Goal: Task Accomplishment & Management: Complete application form

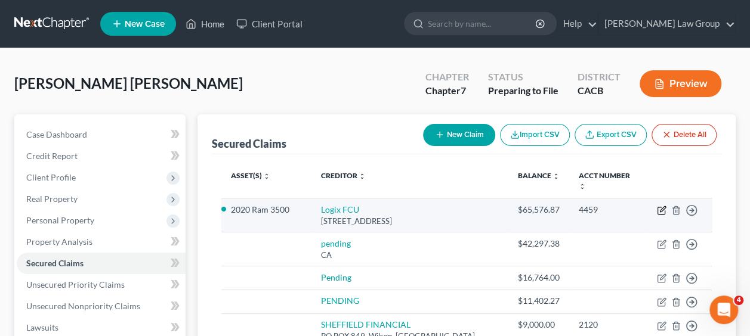
click at [663, 206] on icon "button" at bounding box center [662, 208] width 5 height 5
select select "4"
select select "2"
select select "0"
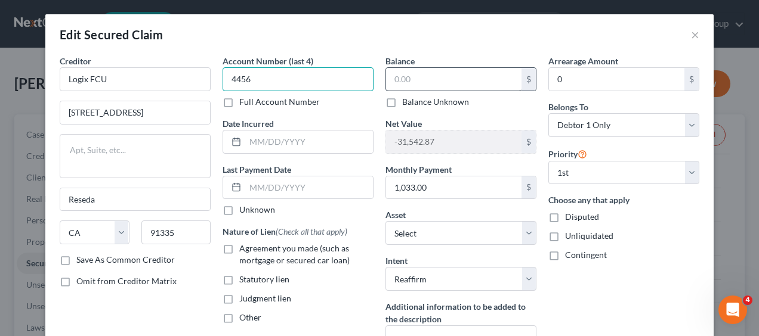
type input "4456"
click at [469, 79] on input "text" at bounding box center [453, 79] width 135 height 23
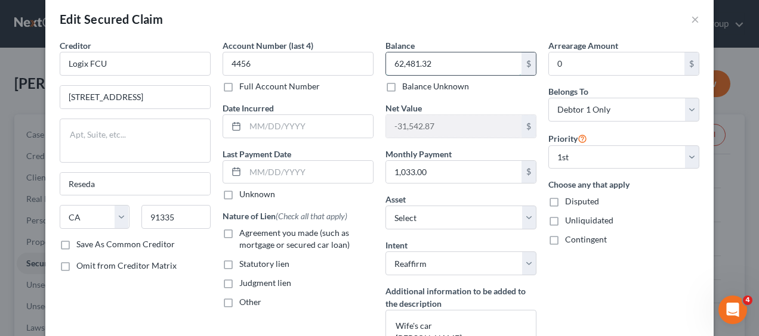
scroll to position [24, 0]
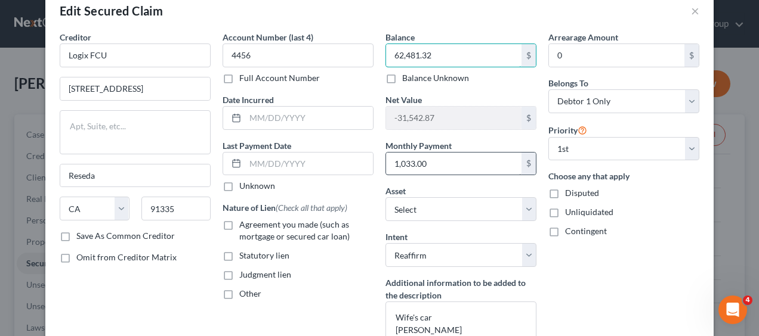
type input "62,481.32"
click at [469, 164] on input "1,033.00" at bounding box center [453, 164] width 135 height 23
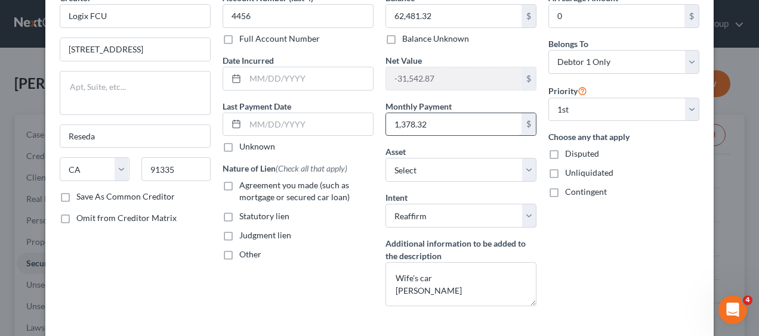
scroll to position [64, 0]
type input "1,378.32"
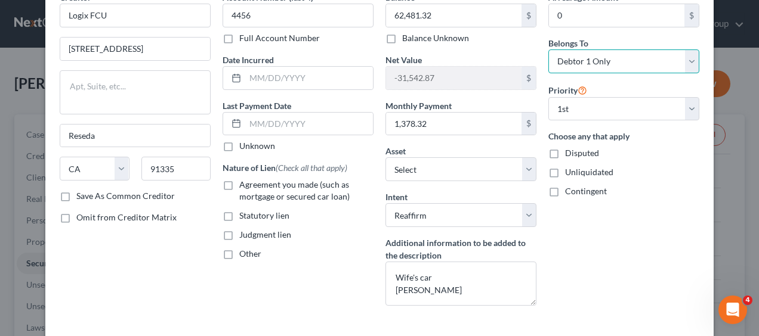
click at [685, 61] on select "Select Debtor 1 Only Debtor 2 Only Debtor 1 And Debtor 2 Only At Least One Of T…" at bounding box center [623, 62] width 151 height 24
select select "4"
click at [548, 50] on select "Select Debtor 1 Only Debtor 2 Only Debtor 1 And Debtor 2 Only At Least One Of T…" at bounding box center [623, 62] width 151 height 24
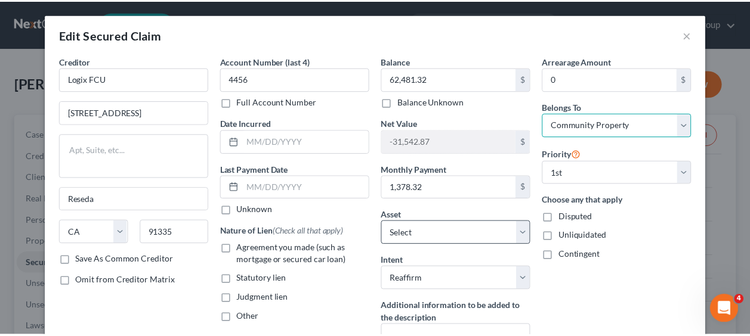
scroll to position [150, 0]
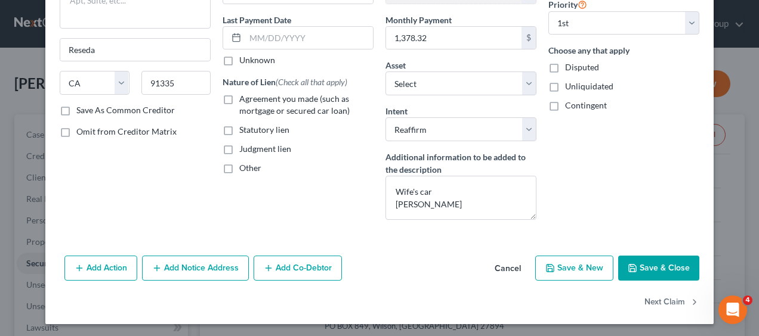
click at [657, 266] on button "Save & Close" at bounding box center [658, 268] width 81 height 25
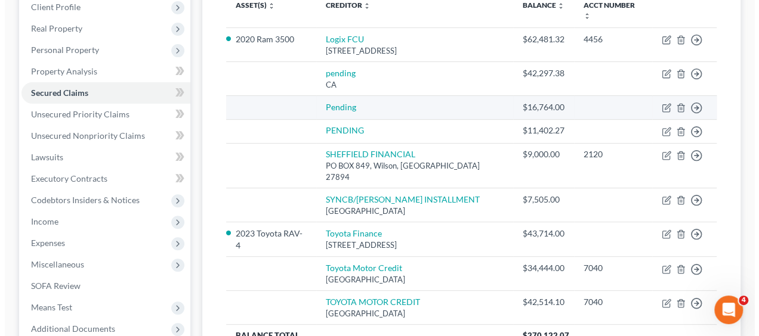
scroll to position [171, 0]
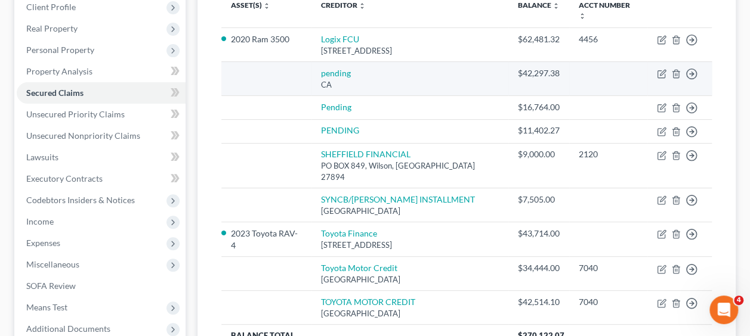
click at [339, 79] on div "CA" at bounding box center [410, 84] width 178 height 11
click at [660, 69] on icon "button" at bounding box center [662, 74] width 10 height 10
select select "4"
select select "2"
select select "0"
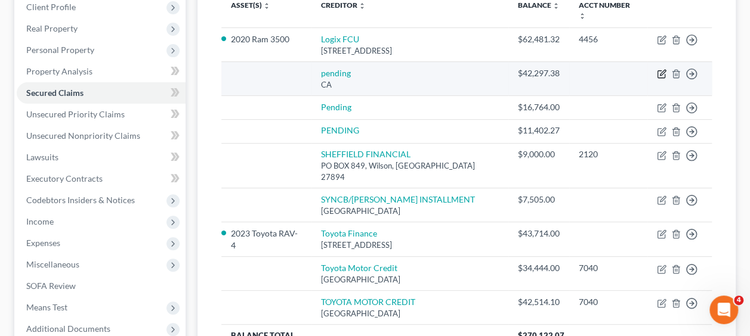
select select "0"
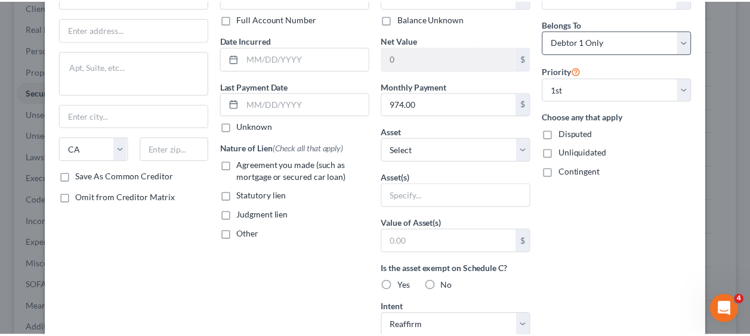
scroll to position [0, 0]
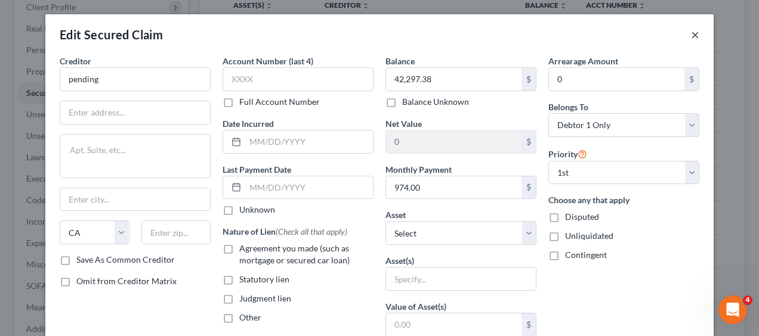
click at [691, 36] on button "×" at bounding box center [695, 34] width 8 height 14
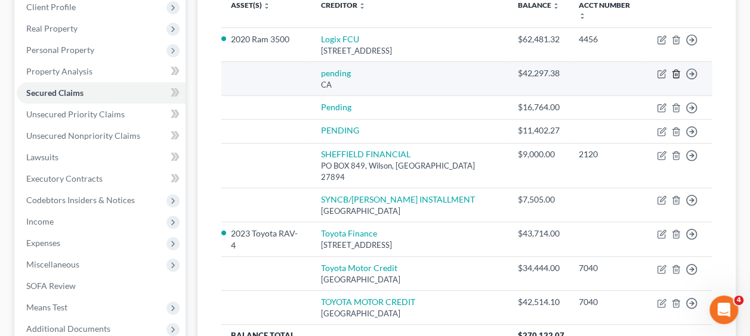
click at [679, 69] on icon "button" at bounding box center [676, 74] width 10 height 10
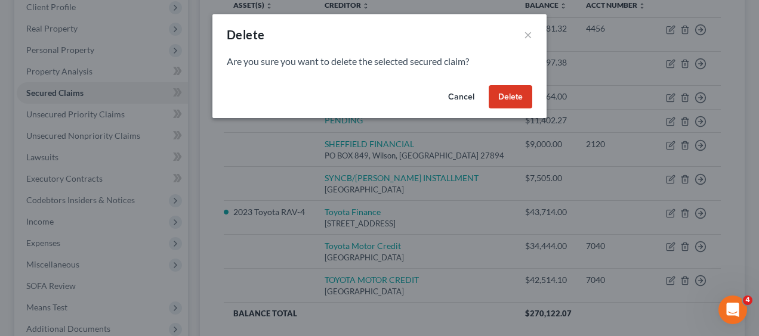
click at [511, 98] on button "Delete" at bounding box center [510, 97] width 44 height 24
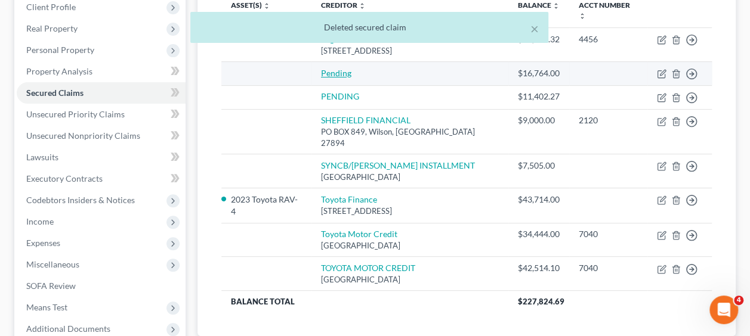
click at [351, 68] on link "Pending" at bounding box center [336, 73] width 30 height 10
select select "2"
select select "0"
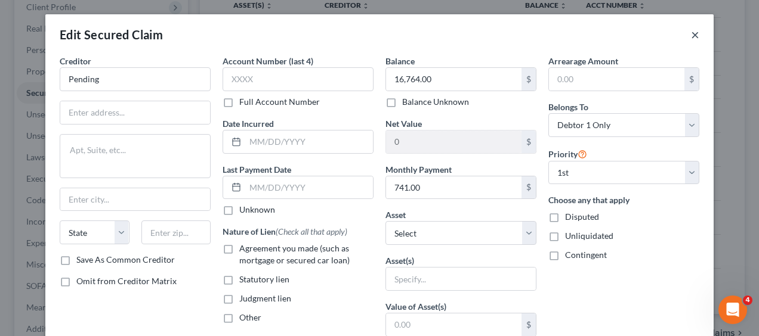
click at [691, 29] on button "×" at bounding box center [695, 34] width 8 height 14
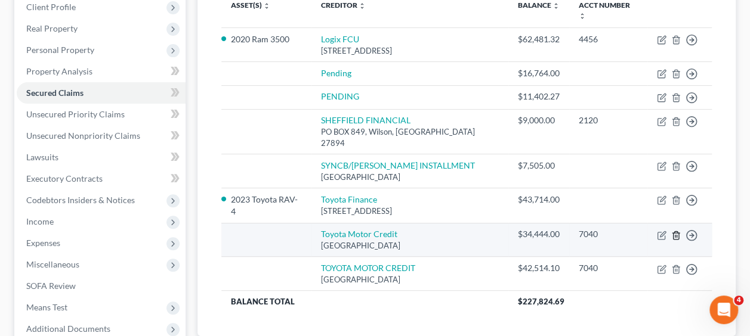
click at [673, 231] on icon "button" at bounding box center [676, 236] width 10 height 10
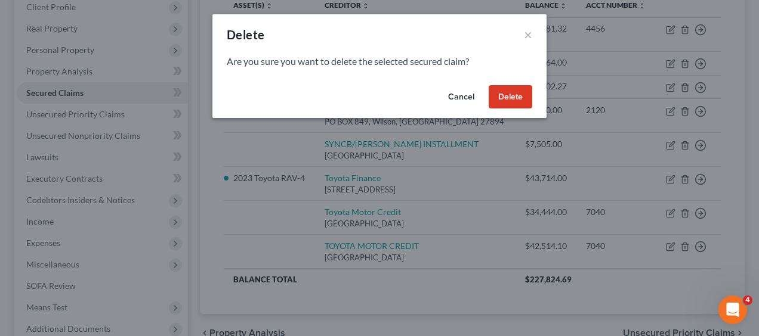
click at [509, 95] on button "Delete" at bounding box center [510, 97] width 44 height 24
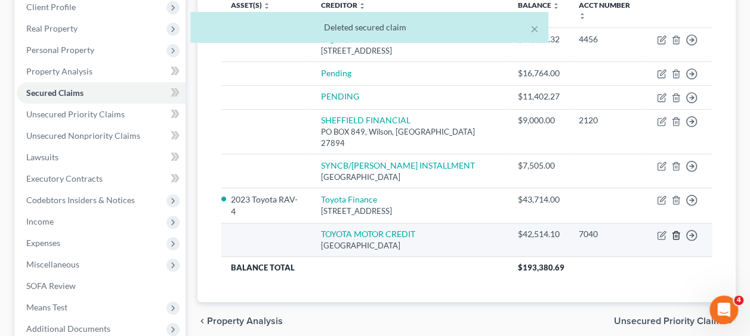
click at [678, 231] on icon "button" at bounding box center [675, 235] width 5 height 8
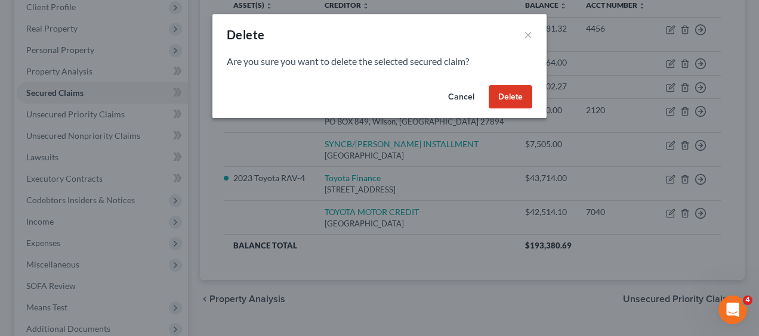
click at [530, 94] on button "Delete" at bounding box center [510, 97] width 44 height 24
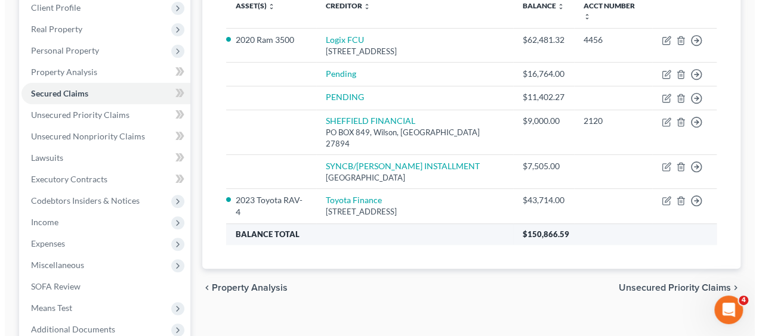
scroll to position [171, 0]
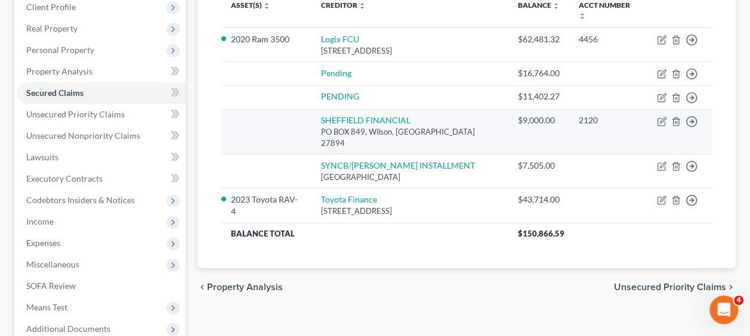
click at [392, 126] on div "PO BOX 849, Wilson, [GEOGRAPHIC_DATA] 27894" at bounding box center [410, 137] width 178 height 22
click at [360, 115] on link "SHEFFIELD FINANCIAL" at bounding box center [365, 120] width 89 height 10
select select "28"
select select "2"
select select "0"
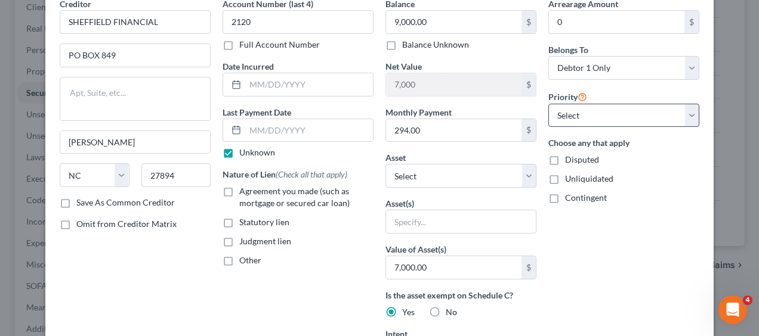
scroll to position [0, 0]
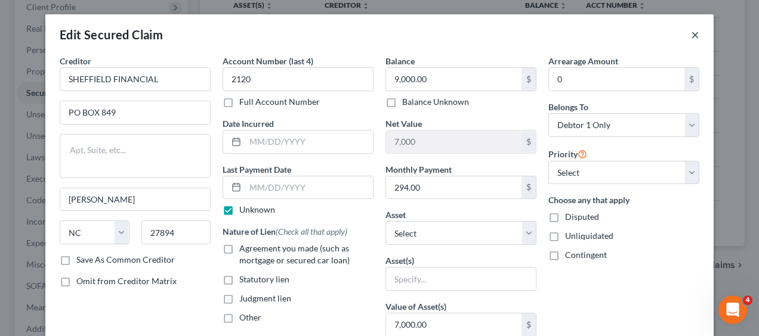
click at [691, 31] on button "×" at bounding box center [695, 34] width 8 height 14
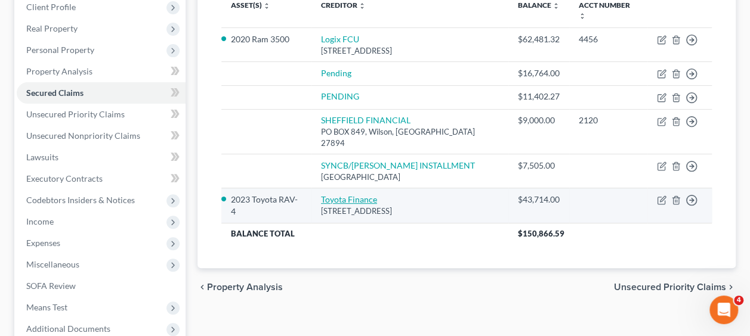
click at [361, 194] on link "Toyota Finance" at bounding box center [349, 199] width 56 height 10
select select "4"
select select "2"
select select "0"
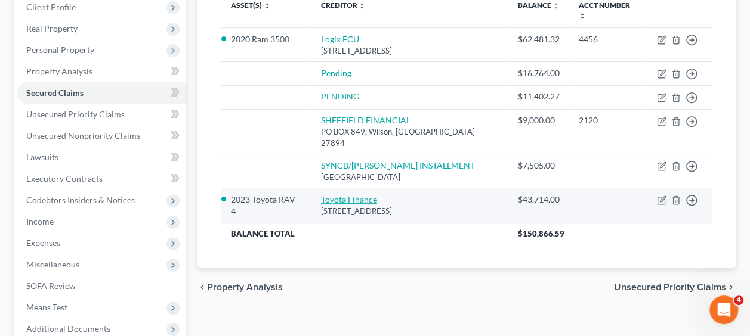
select select "0"
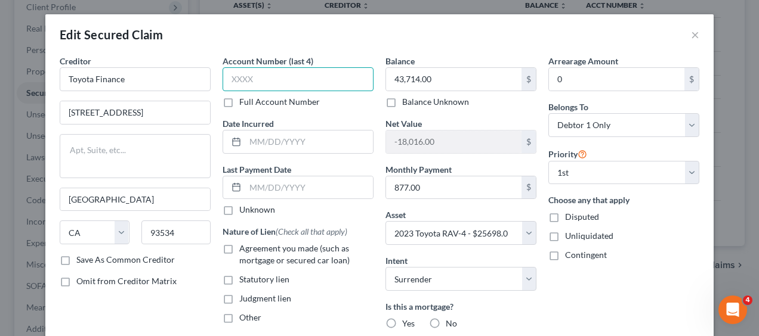
click at [276, 73] on input "text" at bounding box center [297, 79] width 151 height 24
drag, startPoint x: 259, startPoint y: 81, endPoint x: 120, endPoint y: 80, distance: 139.0
click at [120, 80] on div "Creditor * Toyota Finance 43301 12TH STREET W Lancaster State AL AK AR AZ CA CO…" at bounding box center [379, 256] width 651 height 402
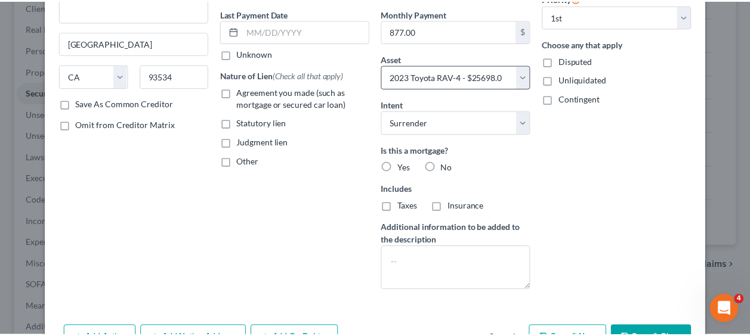
scroll to position [227, 0]
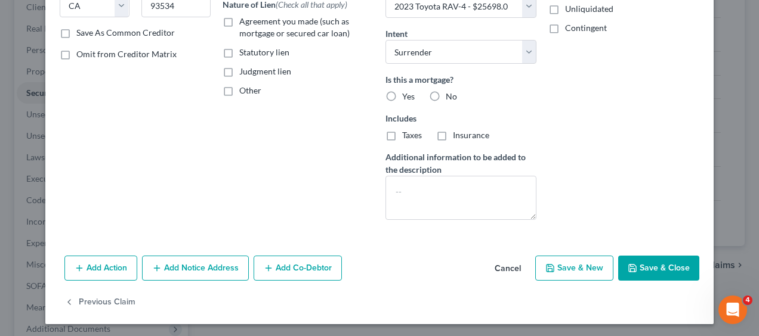
type input "2186"
click at [660, 267] on button "Save & Close" at bounding box center [658, 268] width 81 height 25
select select
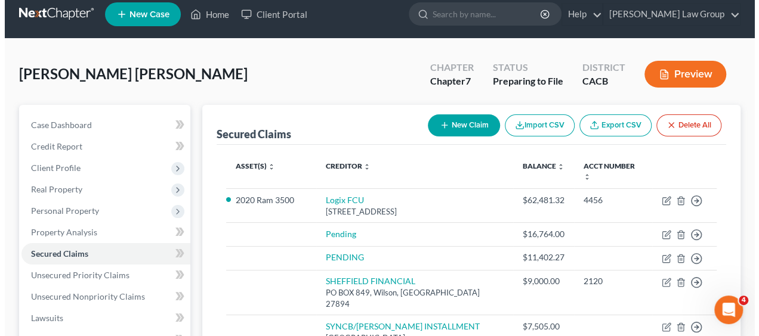
scroll to position [0, 0]
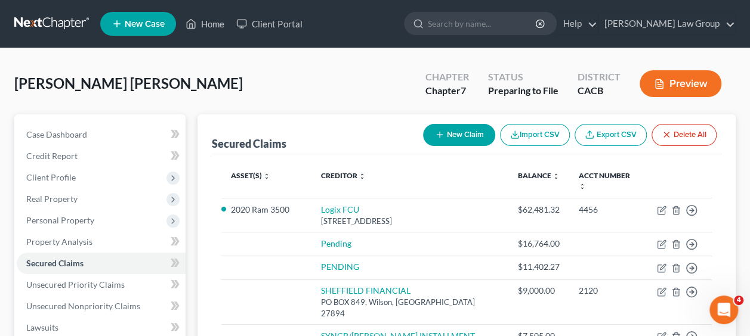
click at [673, 86] on button "Preview" at bounding box center [680, 83] width 82 height 27
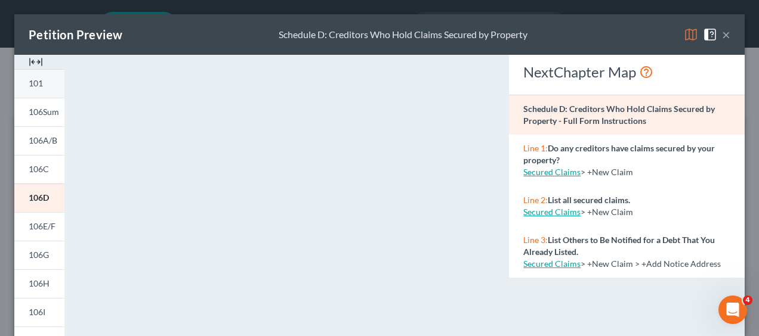
click at [38, 83] on span "101" at bounding box center [36, 83] width 14 height 10
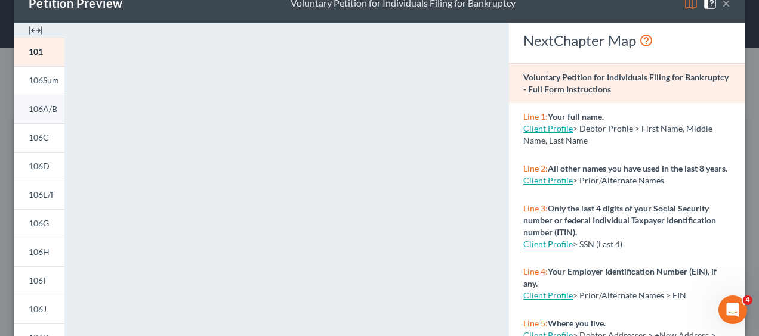
scroll to position [31, 0]
click at [39, 138] on span "106C" at bounding box center [39, 138] width 20 height 10
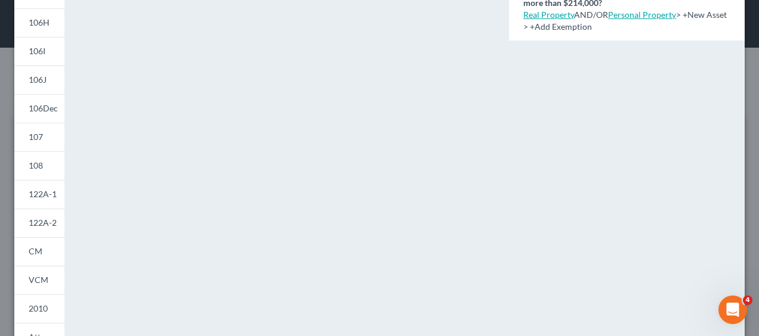
scroll to position [336, 0]
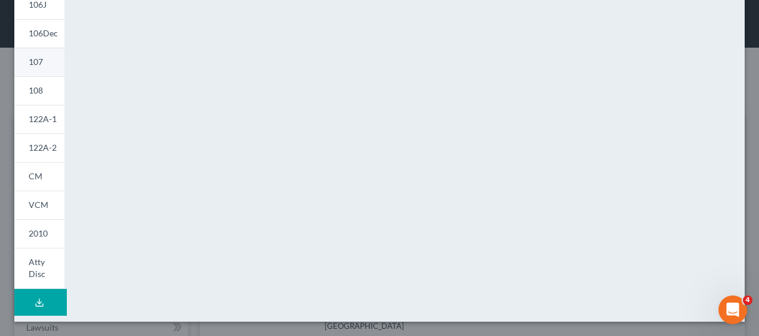
click at [41, 66] on span "107" at bounding box center [36, 62] width 14 height 10
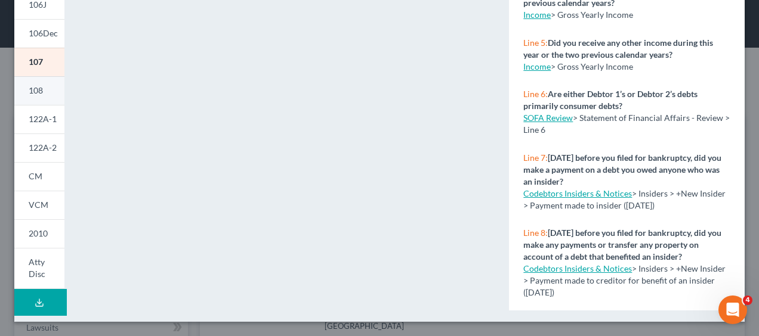
click at [42, 95] on span "108" at bounding box center [36, 90] width 14 height 10
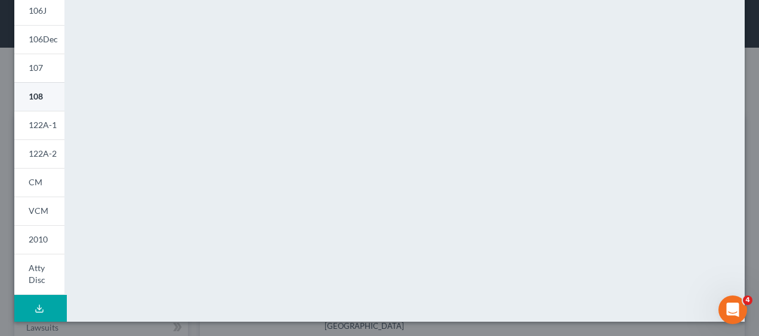
scroll to position [329, 0]
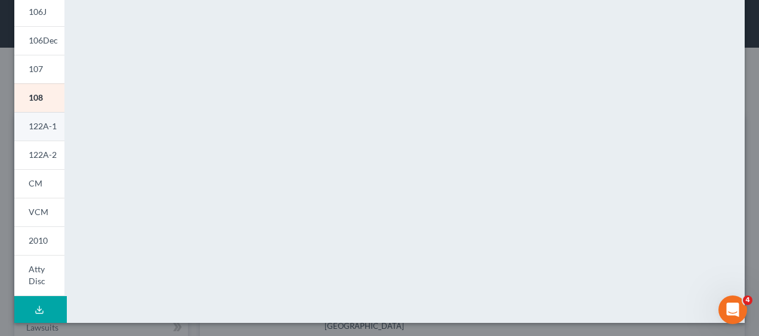
click at [41, 124] on span "122A-1" at bounding box center [43, 126] width 28 height 10
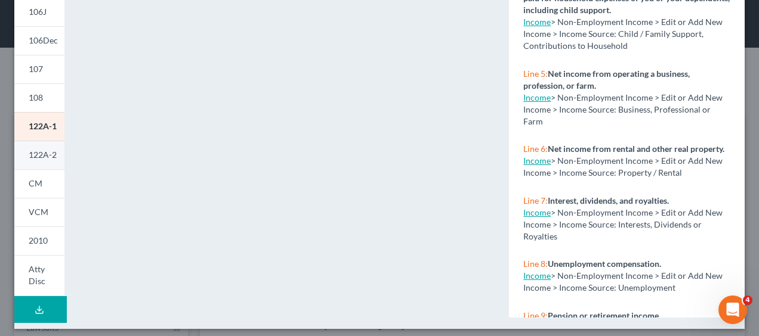
click at [40, 156] on span "122A-2" at bounding box center [43, 155] width 28 height 10
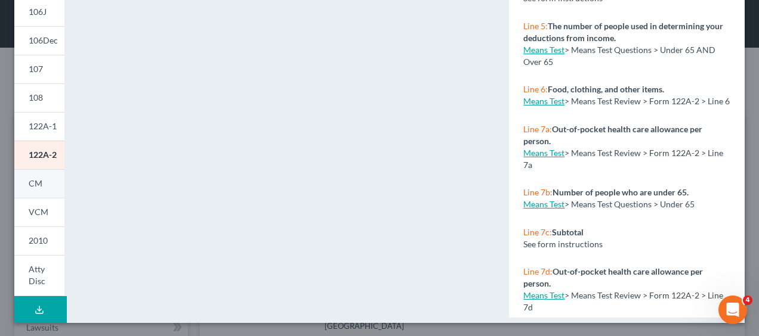
click at [34, 183] on span "CM" at bounding box center [36, 183] width 14 height 10
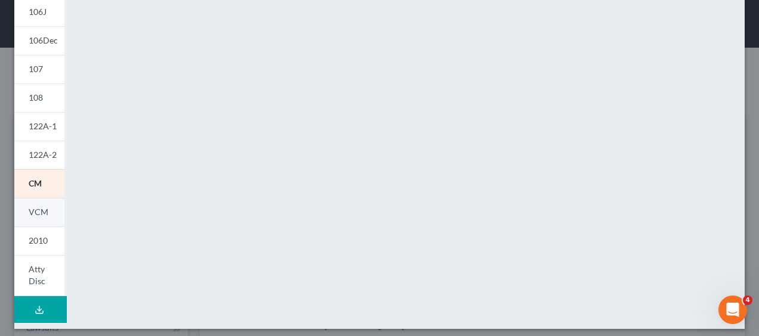
click at [41, 210] on span "VCM" at bounding box center [39, 212] width 20 height 10
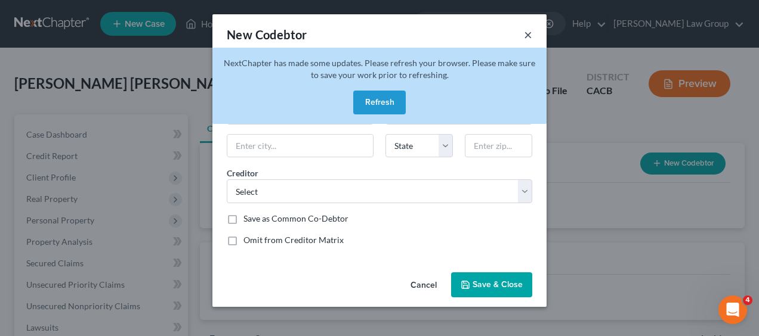
click at [527, 36] on button "×" at bounding box center [528, 34] width 8 height 14
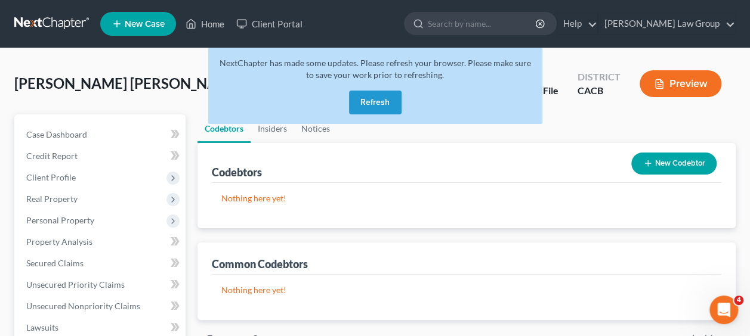
click at [371, 101] on button "Refresh" at bounding box center [375, 103] width 52 height 24
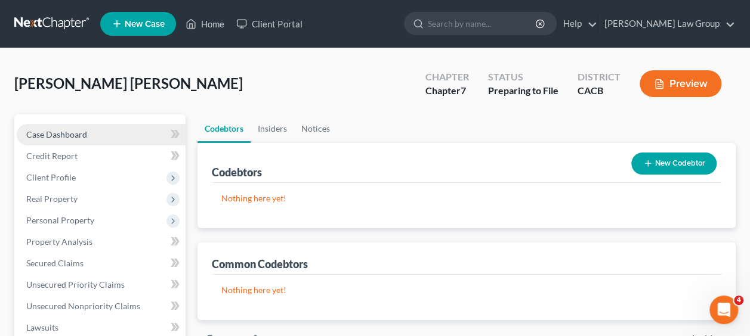
click at [81, 129] on span "Case Dashboard" at bounding box center [56, 134] width 61 height 10
select select "6"
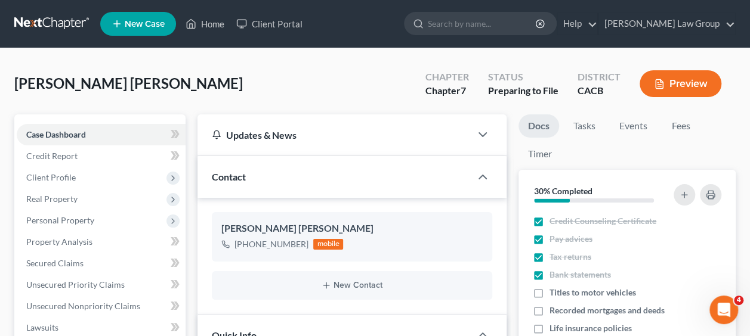
click at [385, 174] on div "Contact" at bounding box center [333, 176] width 273 height 41
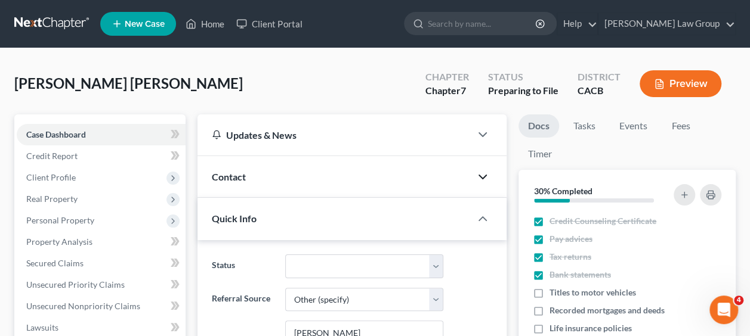
click at [478, 177] on icon "button" at bounding box center [482, 177] width 14 height 14
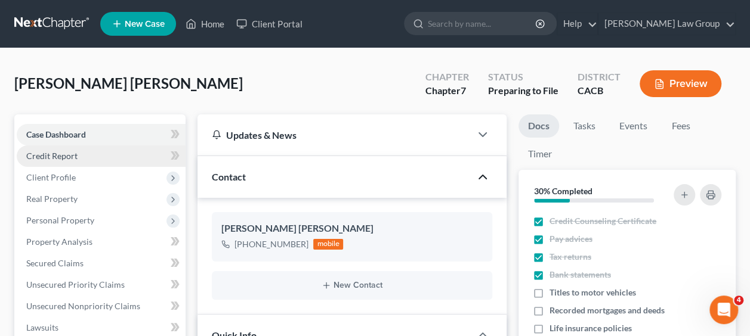
click at [69, 159] on span "Credit Report" at bounding box center [51, 156] width 51 height 10
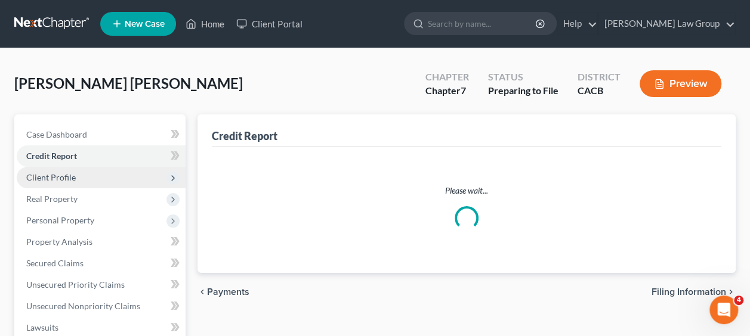
click at [61, 178] on span "Client Profile" at bounding box center [51, 177] width 50 height 10
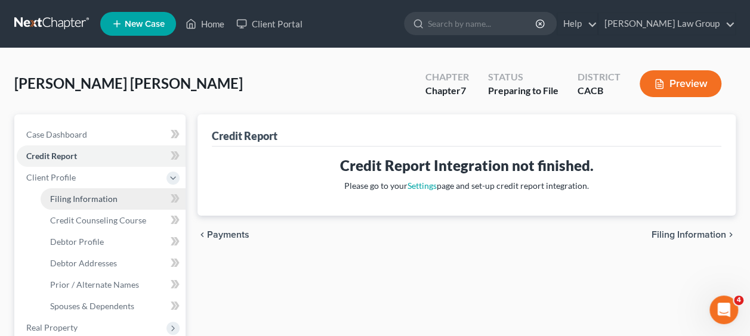
click at [98, 197] on span "Filing Information" at bounding box center [83, 199] width 67 height 10
select select "1"
select select "0"
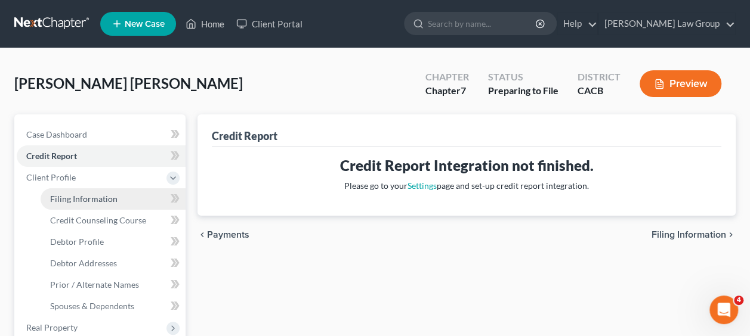
select select "4"
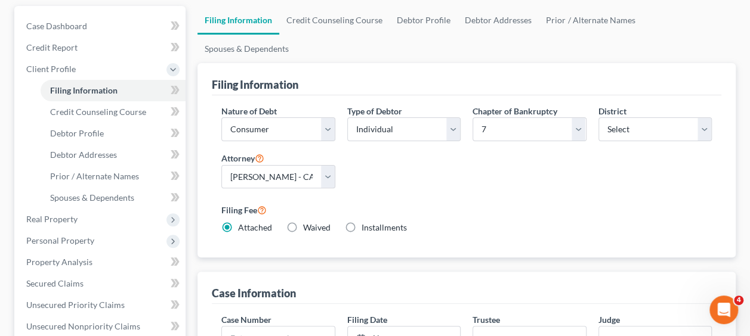
scroll to position [109, 0]
click at [93, 130] on span "Debtor Profile" at bounding box center [77, 133] width 54 height 10
select select "1"
select select "3"
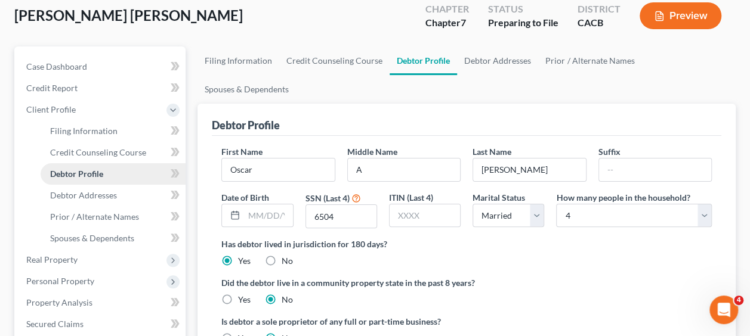
radio input "true"
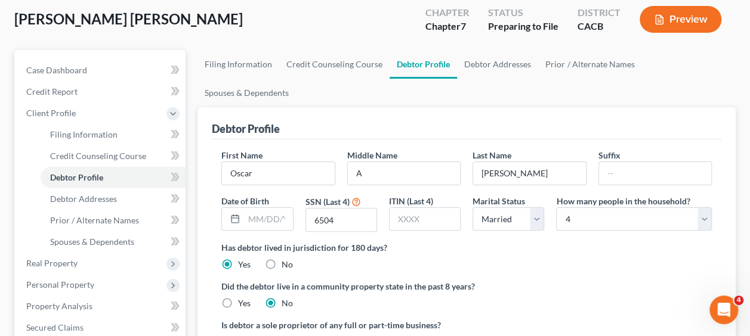
scroll to position [64, 0]
click at [493, 66] on link "Debtor Addresses" at bounding box center [497, 65] width 81 height 29
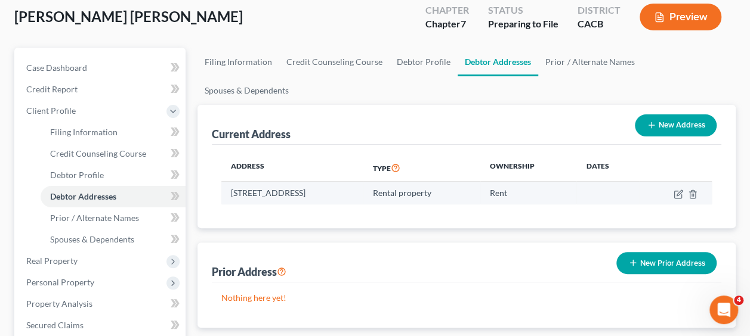
scroll to position [66, 0]
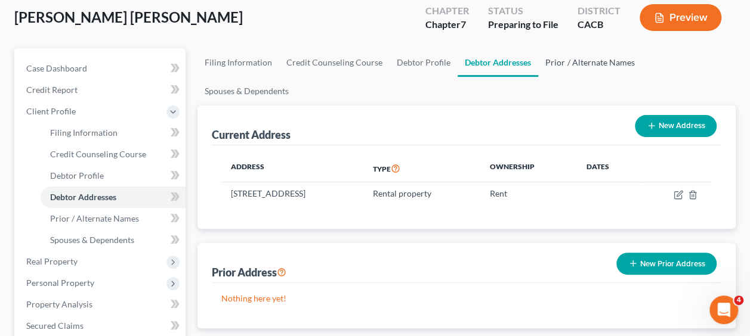
click at [591, 55] on link "Prior / Alternate Names" at bounding box center [589, 62] width 103 height 29
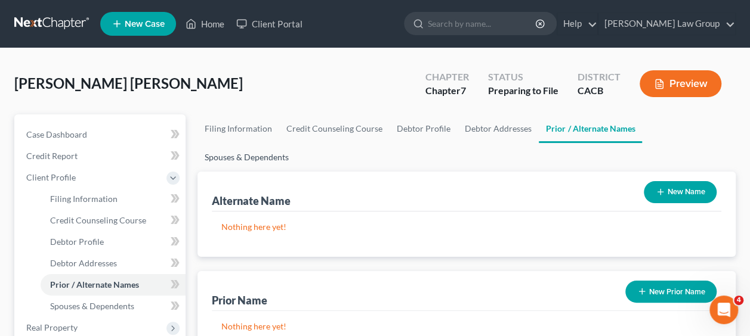
click at [660, 128] on ul "Filing Information Credit Counseling Course Debtor Profile Debtor Addresses Pri…" at bounding box center [466, 143] width 538 height 57
click at [660, 126] on ul "Filing Information Credit Counseling Course Debtor Profile Debtor Addresses Pri…" at bounding box center [466, 143] width 538 height 57
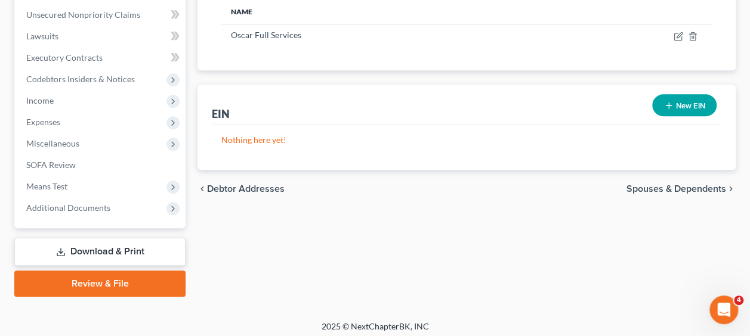
scroll to position [422, 0]
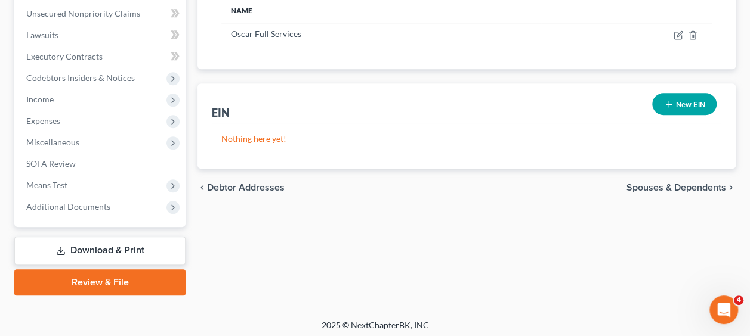
click at [675, 183] on span "Spouses & Dependents" at bounding box center [676, 188] width 100 height 10
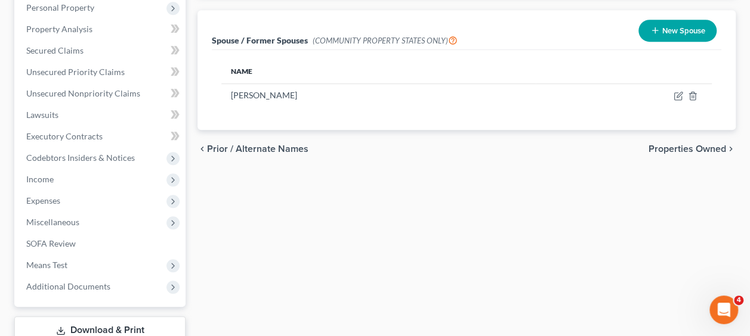
scroll to position [342, 0]
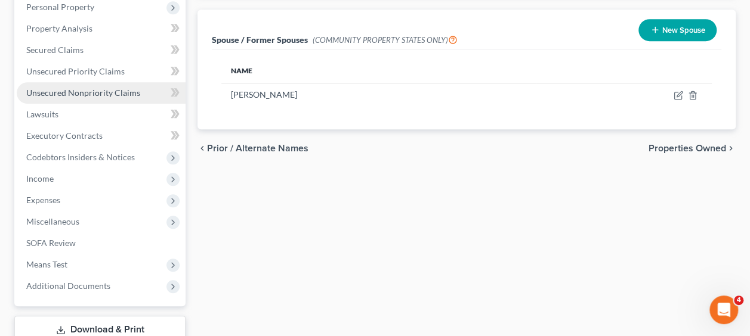
click at [115, 92] on span "Unsecured Nonpriority Claims" at bounding box center [83, 93] width 114 height 10
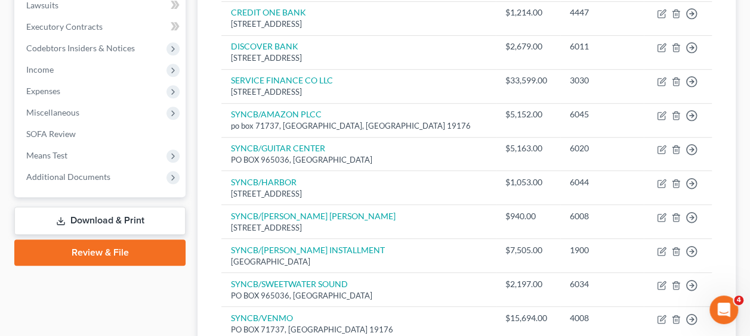
scroll to position [323, 0]
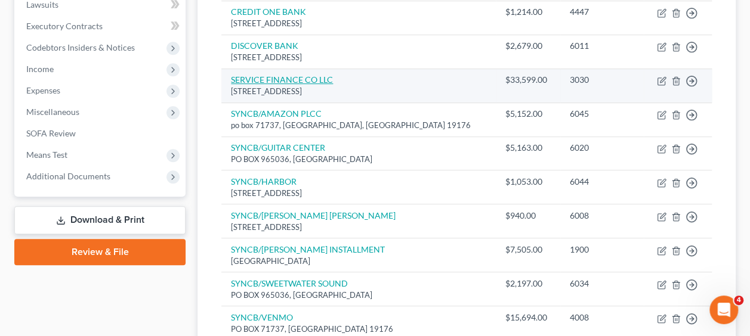
click at [286, 77] on link "SERVICE FINANCE CO LLC" at bounding box center [282, 80] width 102 height 10
select select "9"
select select "0"
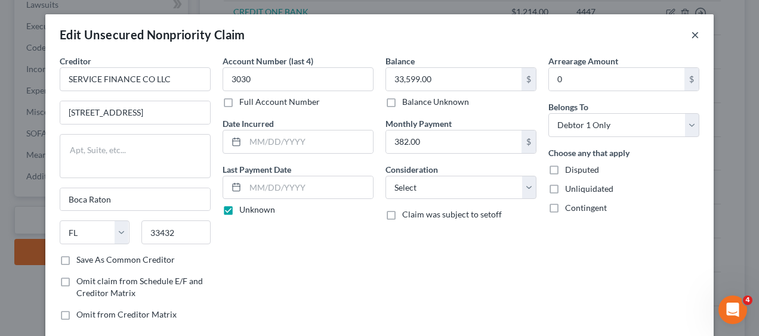
click at [691, 37] on button "×" at bounding box center [695, 34] width 8 height 14
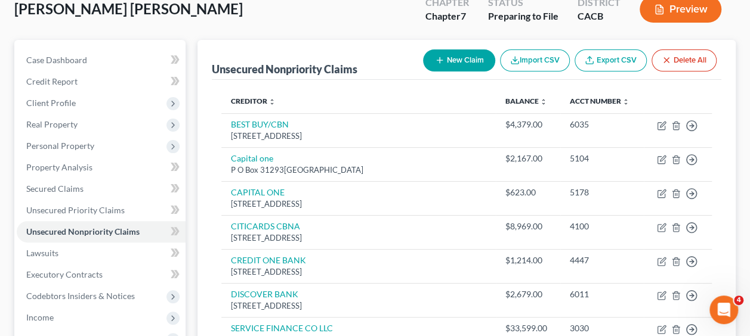
scroll to position [74, 0]
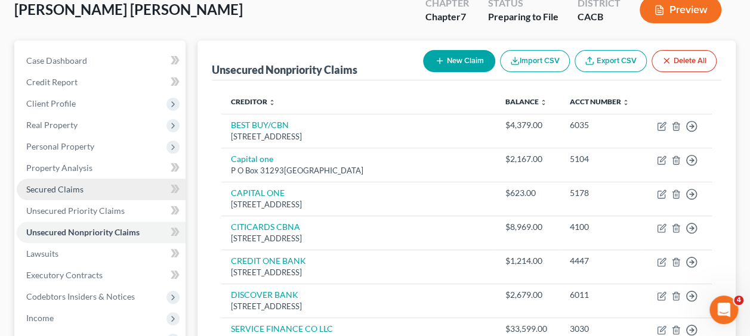
click at [63, 195] on link "Secured Claims" at bounding box center [101, 189] width 169 height 21
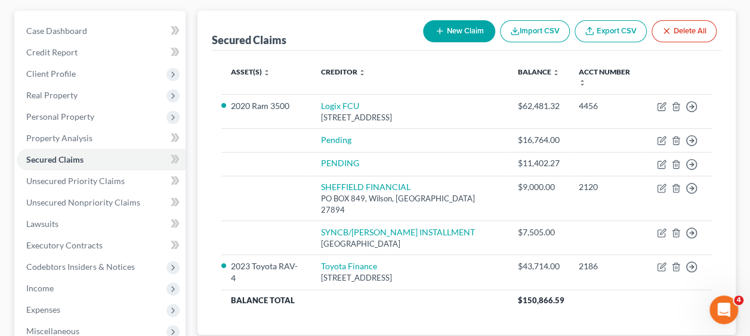
scroll to position [105, 0]
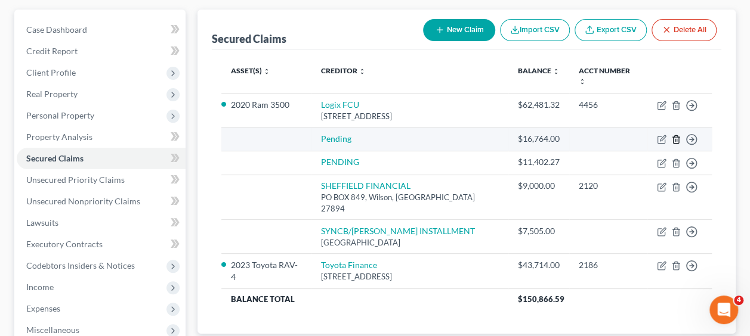
click at [675, 139] on line "button" at bounding box center [675, 140] width 0 height 2
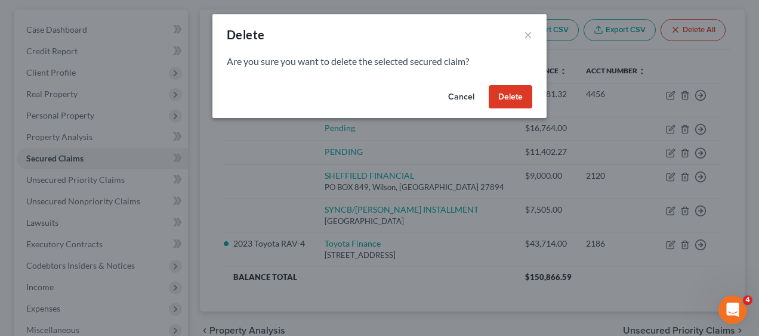
click at [517, 100] on button "Delete" at bounding box center [510, 97] width 44 height 24
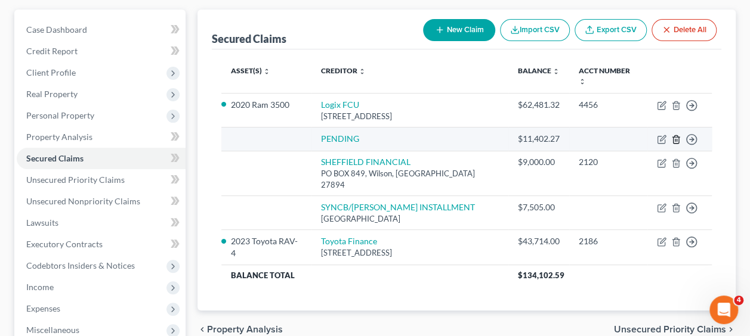
click at [678, 135] on icon "button" at bounding box center [676, 140] width 10 height 10
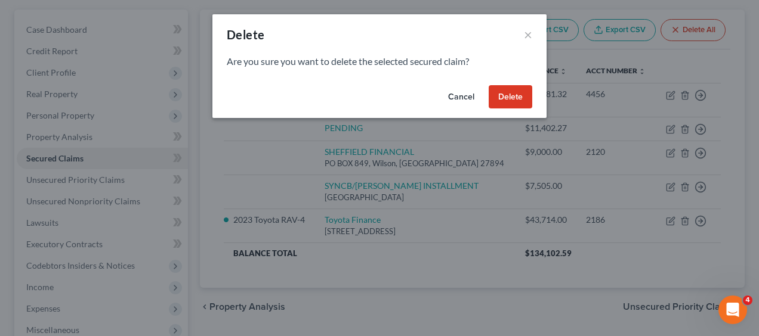
click at [517, 94] on button "Delete" at bounding box center [510, 97] width 44 height 24
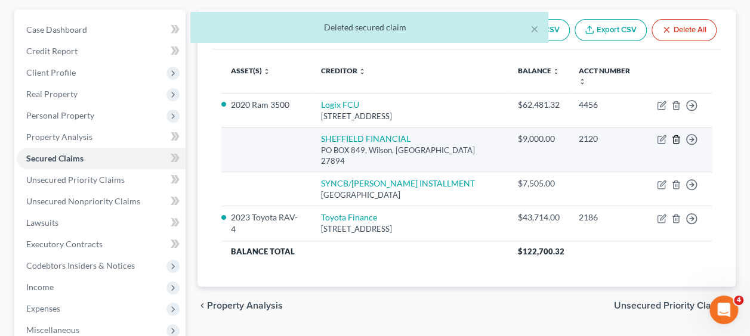
click at [675, 139] on line "button" at bounding box center [675, 140] width 0 height 2
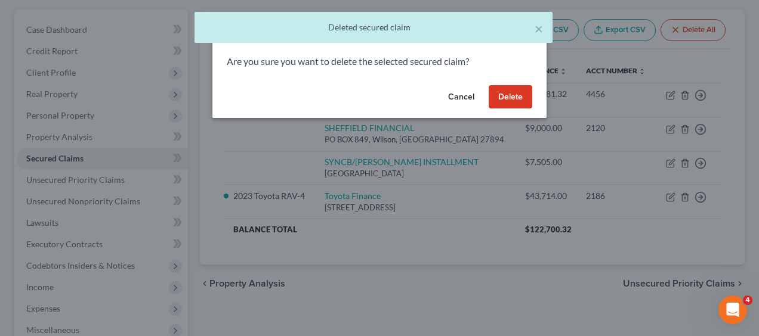
click at [508, 94] on button "Delete" at bounding box center [510, 97] width 44 height 24
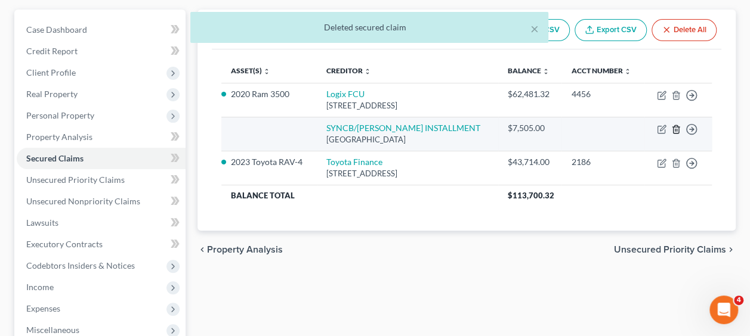
click at [675, 127] on polyline "button" at bounding box center [675, 127] width 7 height 0
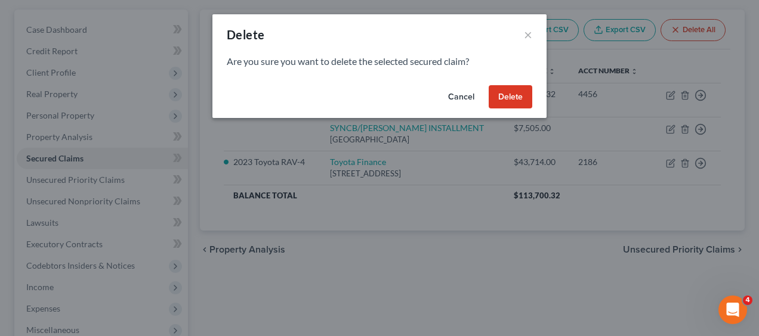
click at [519, 96] on button "Delete" at bounding box center [510, 97] width 44 height 24
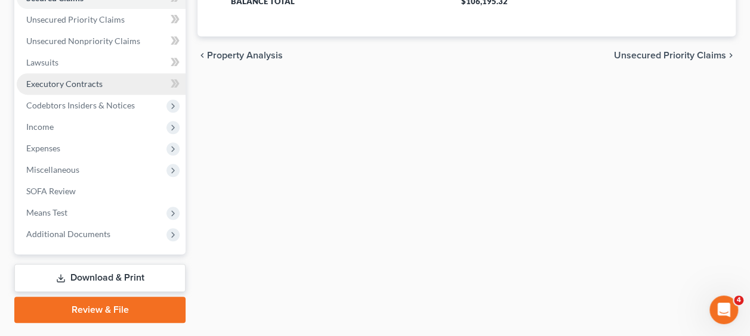
scroll to position [266, 0]
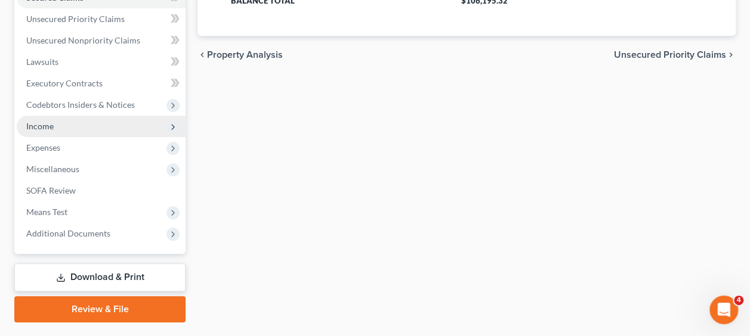
click at [50, 130] on span "Income" at bounding box center [39, 126] width 27 height 10
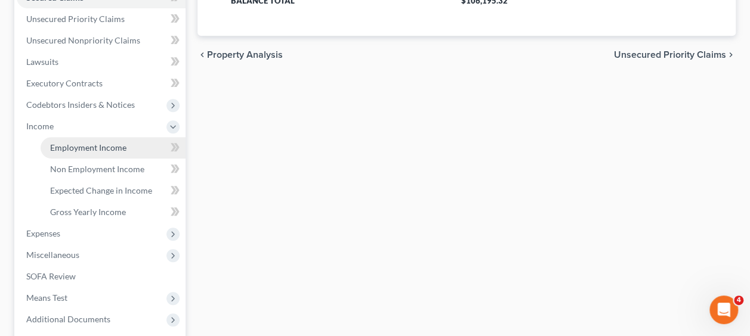
click at [73, 145] on span "Employment Income" at bounding box center [88, 148] width 76 height 10
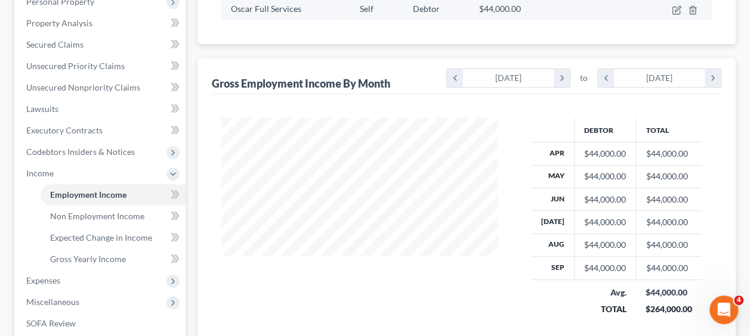
scroll to position [218, 0]
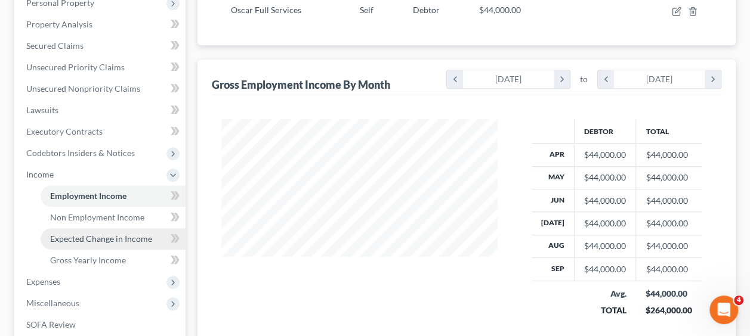
click at [92, 242] on span "Expected Change in Income" at bounding box center [101, 239] width 102 height 10
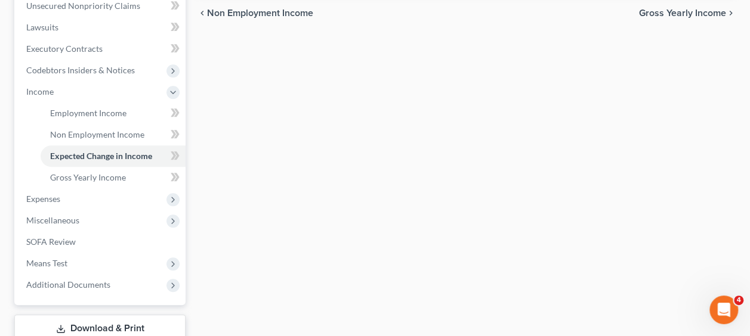
scroll to position [313, 0]
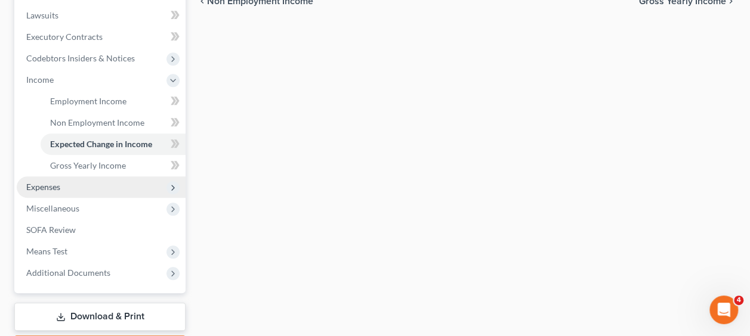
click at [68, 181] on span "Expenses" at bounding box center [101, 187] width 169 height 21
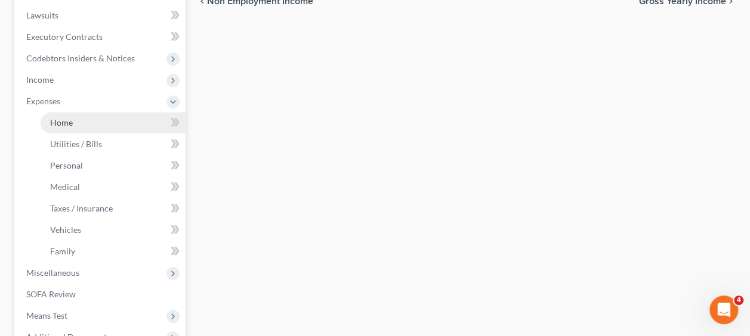
click at [93, 125] on link "Home" at bounding box center [113, 122] width 145 height 21
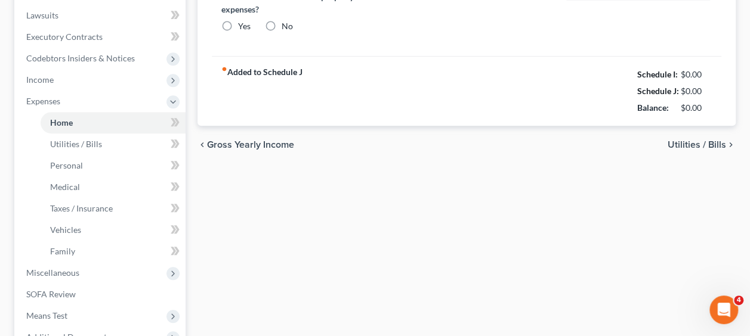
type input "3,400.00"
type input "0.00"
radio input "true"
type input "0.00"
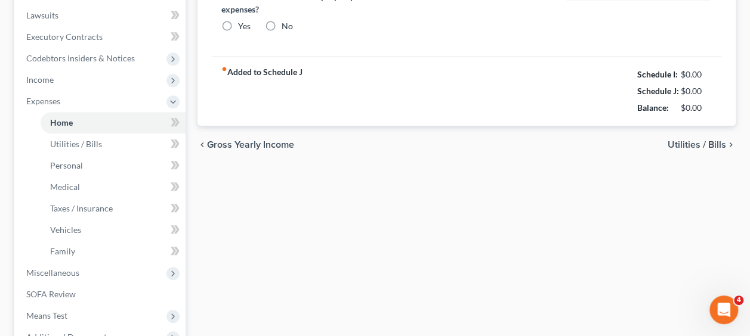
type input "0.00"
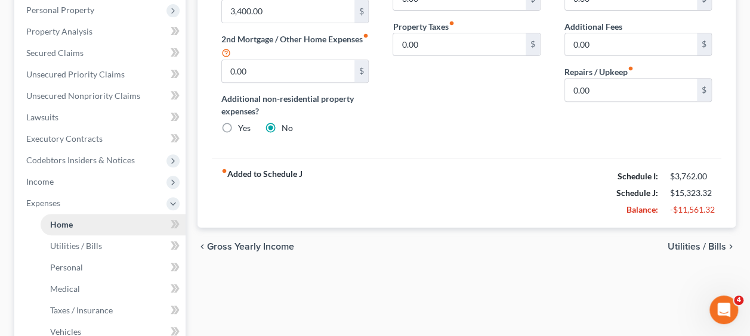
scroll to position [234, 0]
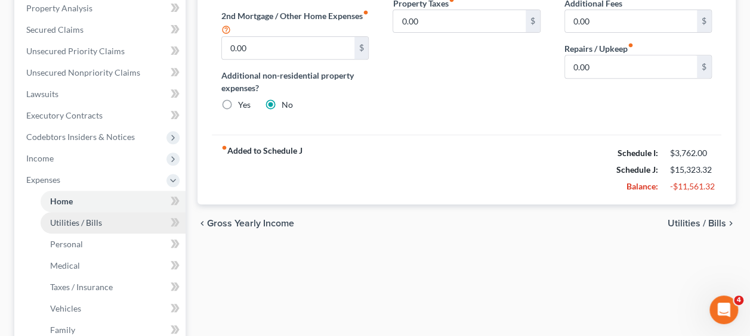
click at [94, 227] on span "Utilities / Bills" at bounding box center [76, 223] width 52 height 10
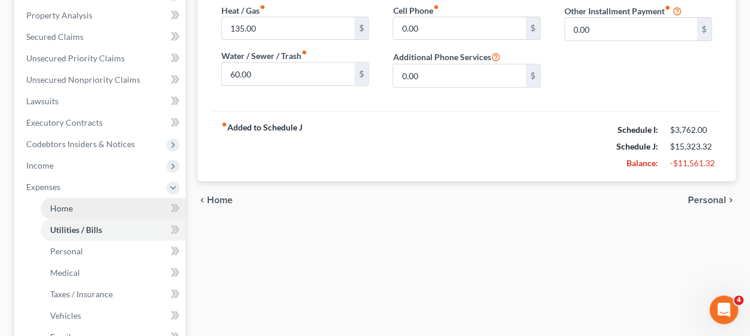
scroll to position [234, 0]
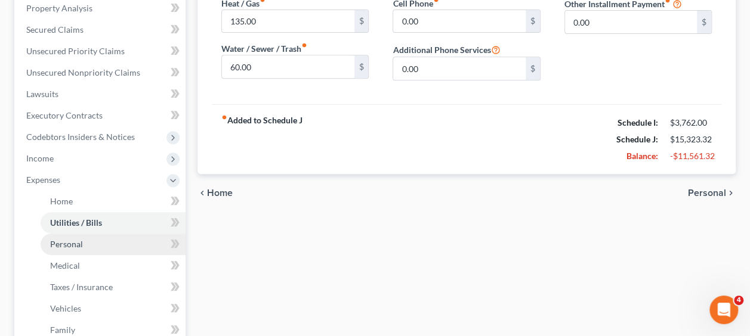
click at [70, 243] on span "Personal" at bounding box center [66, 244] width 33 height 10
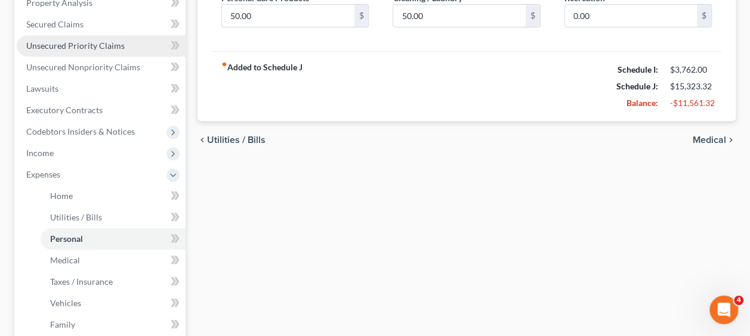
scroll to position [258, 0]
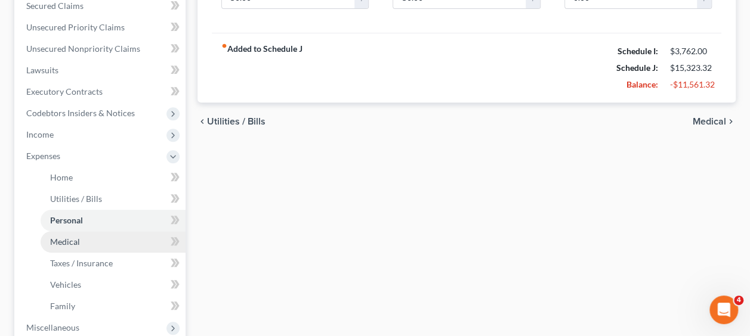
click at [61, 242] on span "Medical" at bounding box center [65, 242] width 30 height 10
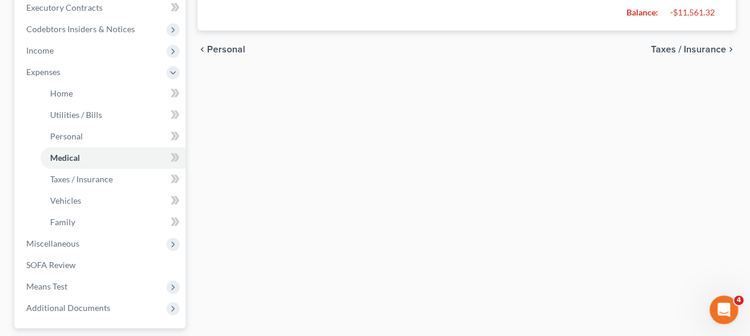
scroll to position [344, 0]
click at [106, 174] on span "Taxes / Insurance" at bounding box center [81, 177] width 63 height 10
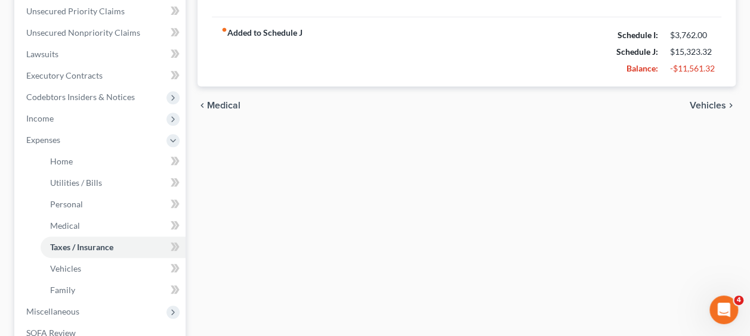
scroll to position [279, 0]
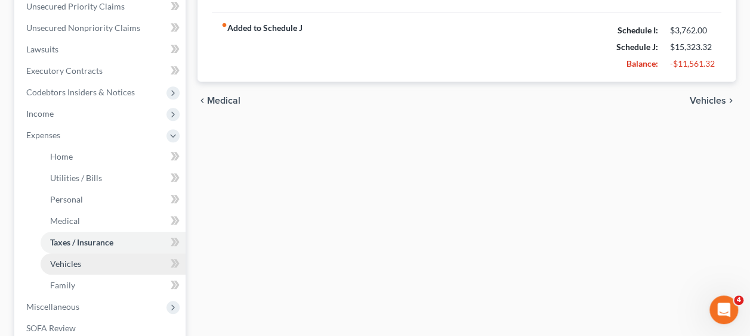
click at [61, 266] on span "Vehicles" at bounding box center [65, 264] width 31 height 10
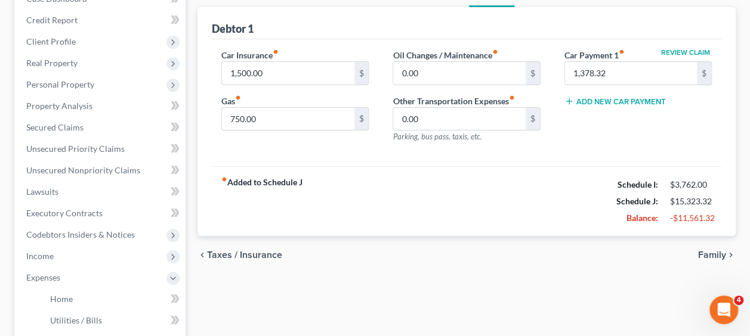
scroll to position [123, 0]
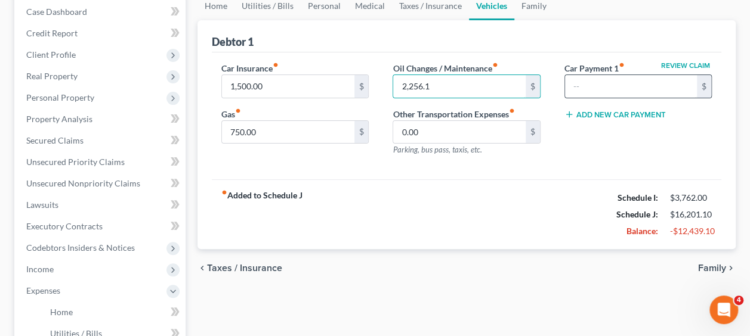
type input "2,256.16"
drag, startPoint x: 497, startPoint y: 84, endPoint x: 316, endPoint y: 70, distance: 181.8
click at [316, 70] on div "Car Insurance fiber_manual_record 1,500.00 $ Gas fiber_manual_record 750.00 $ O…" at bounding box center [466, 114] width 514 height 104
click at [613, 82] on input "text" at bounding box center [631, 86] width 132 height 23
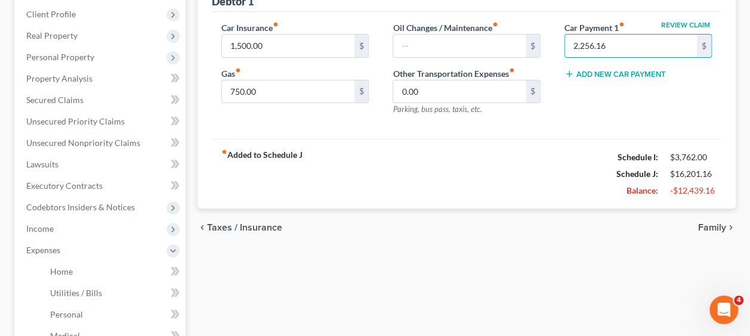
scroll to position [171, 0]
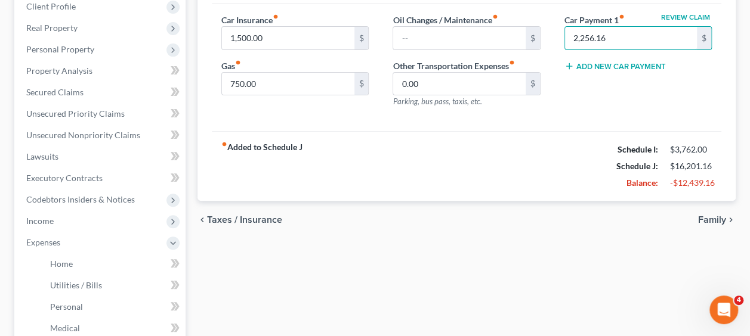
type input "2,256.16"
click at [445, 149] on div "fiber_manual_record Added to Schedule J Schedule I: $3,762.00 Schedule J: $16,2…" at bounding box center [466, 166] width 509 height 70
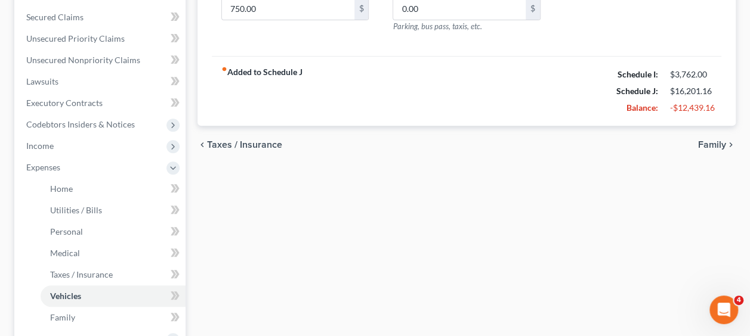
scroll to position [251, 0]
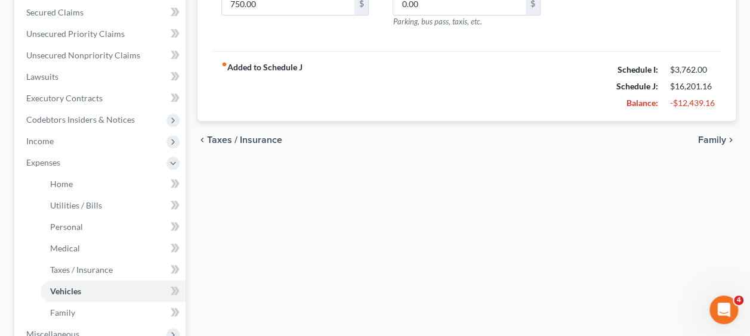
click at [292, 151] on div "chevron_left Taxes / Insurance Family chevron_right" at bounding box center [466, 140] width 538 height 38
click at [59, 308] on span "Family" at bounding box center [62, 313] width 25 height 10
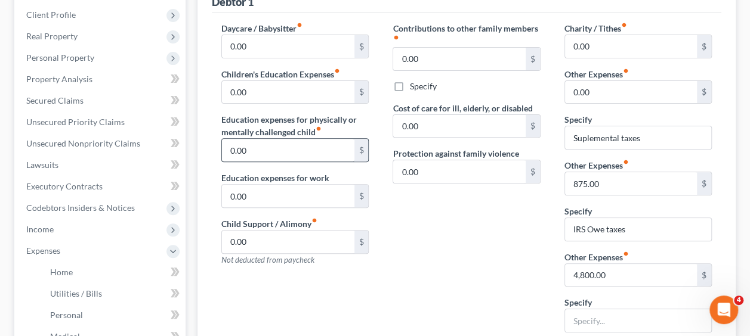
scroll to position [163, 0]
click at [621, 181] on input "875.00" at bounding box center [631, 183] width 132 height 23
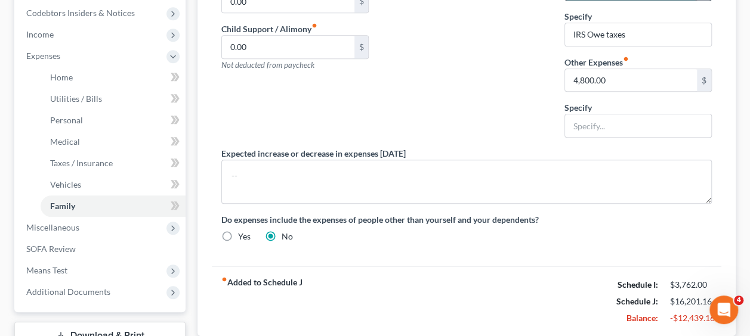
scroll to position [446, 0]
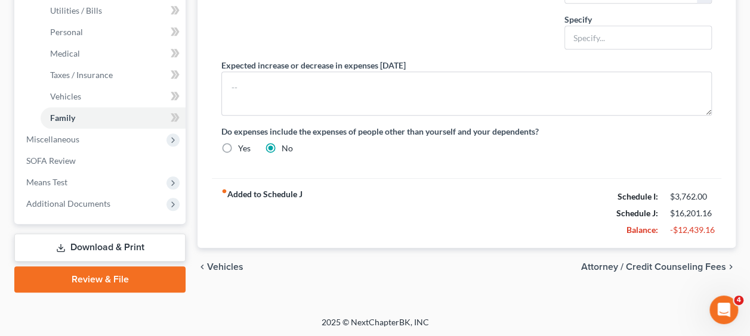
click at [121, 277] on link "Review & File" at bounding box center [99, 280] width 171 height 26
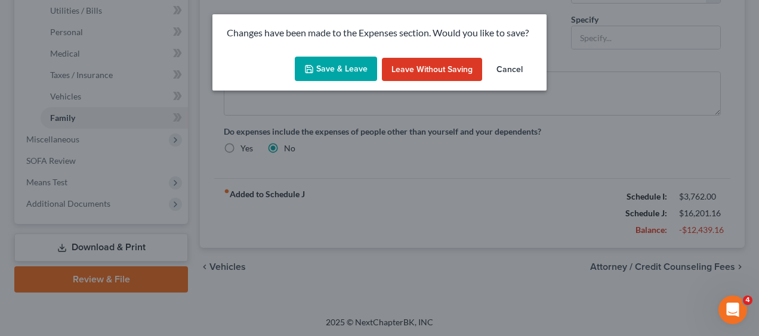
click at [507, 71] on button "Cancel" at bounding box center [509, 70] width 45 height 24
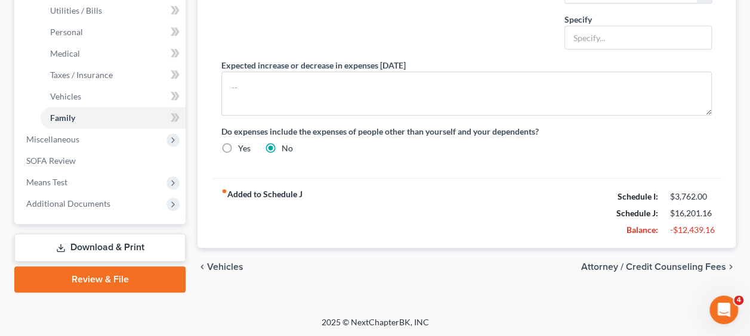
click at [87, 250] on link "Download & Print" at bounding box center [99, 248] width 171 height 28
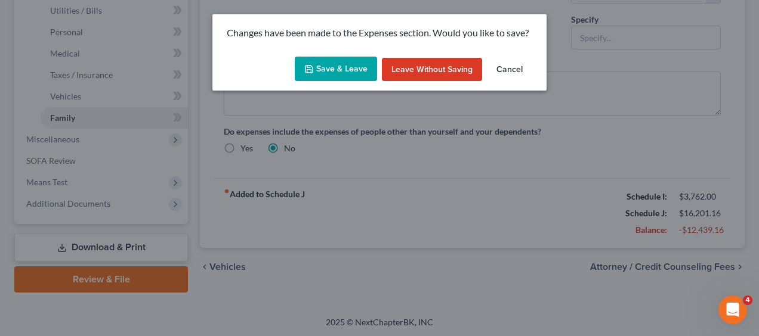
click at [353, 64] on button "Save & Leave" at bounding box center [336, 69] width 82 height 25
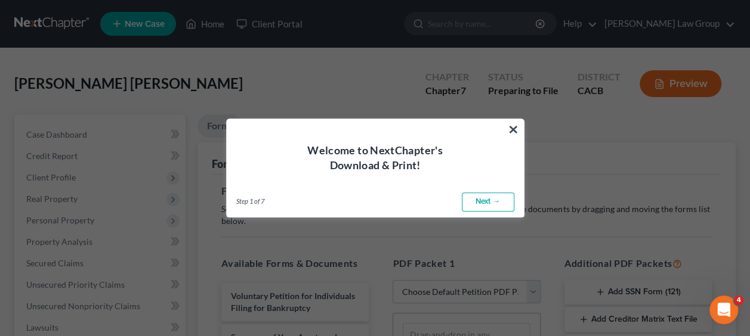
click at [489, 203] on link "Next →" at bounding box center [488, 202] width 52 height 19
select select "0"
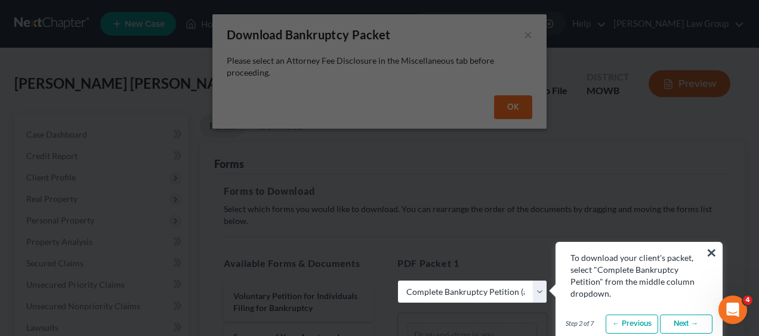
click at [712, 252] on button "×" at bounding box center [711, 252] width 11 height 19
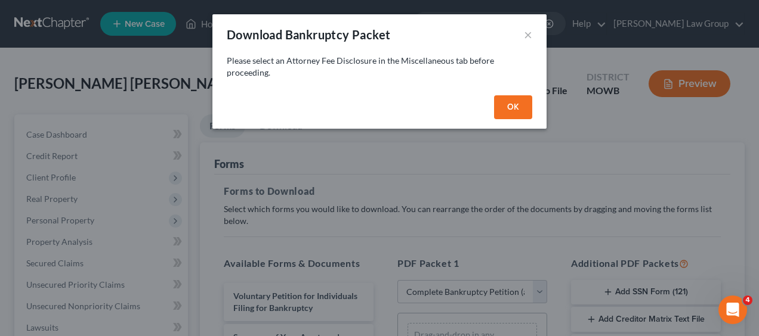
click at [520, 105] on button "OK" at bounding box center [513, 107] width 38 height 24
select select
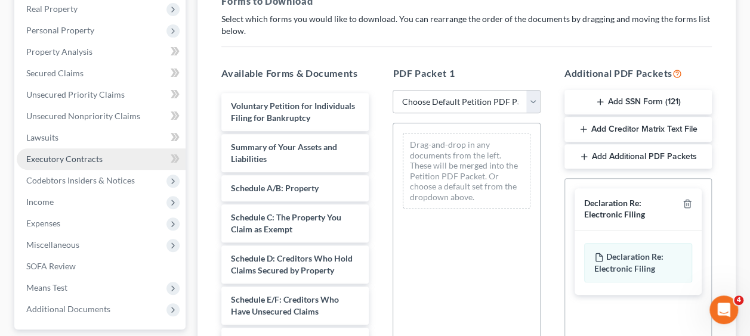
scroll to position [191, 0]
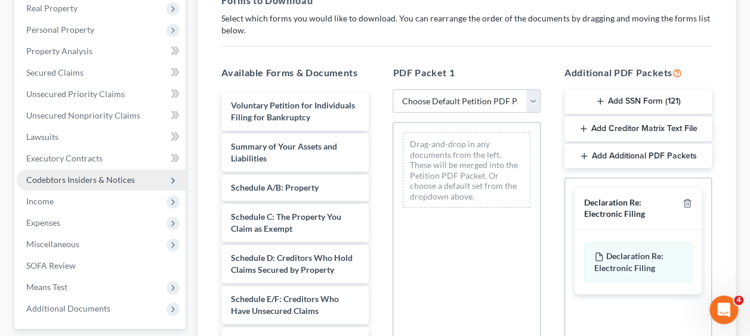
click at [91, 177] on span "Codebtors Insiders & Notices" at bounding box center [80, 180] width 109 height 10
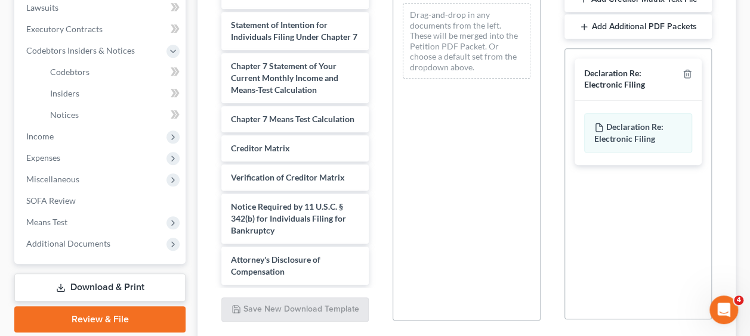
scroll to position [321, 0]
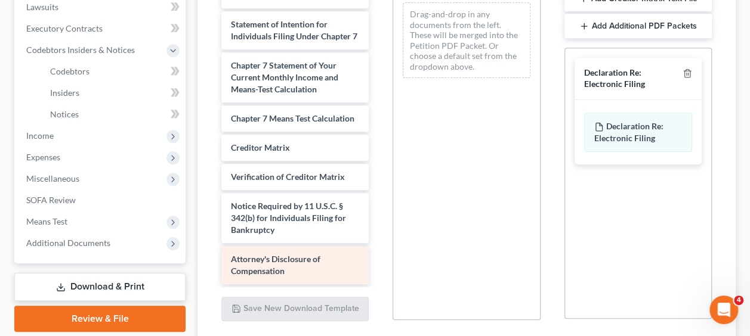
click at [265, 271] on span "Attorney's Disclosure of Compensation" at bounding box center [275, 265] width 89 height 22
click at [270, 266] on span "Attorney's Disclosure of Compensation" at bounding box center [275, 265] width 89 height 22
click at [318, 258] on span "Attorney's Disclosure of Compensation" at bounding box center [275, 265] width 89 height 22
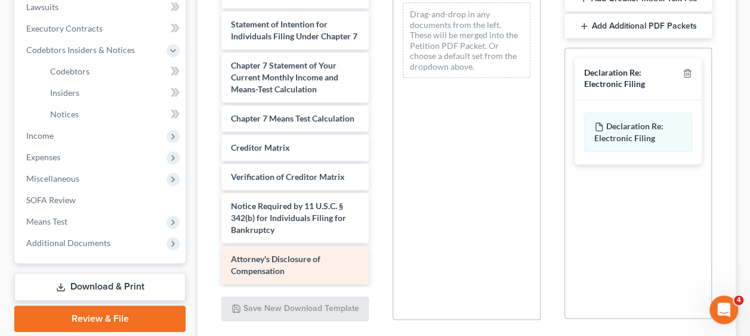
click at [318, 258] on span "Attorney's Disclosure of Compensation" at bounding box center [275, 265] width 89 height 22
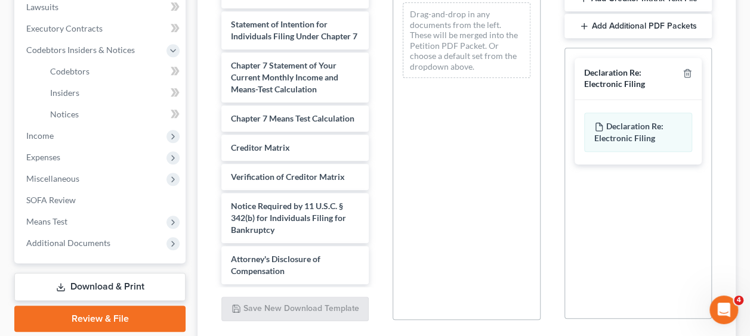
click at [128, 281] on link "Download & Print" at bounding box center [99, 287] width 171 height 28
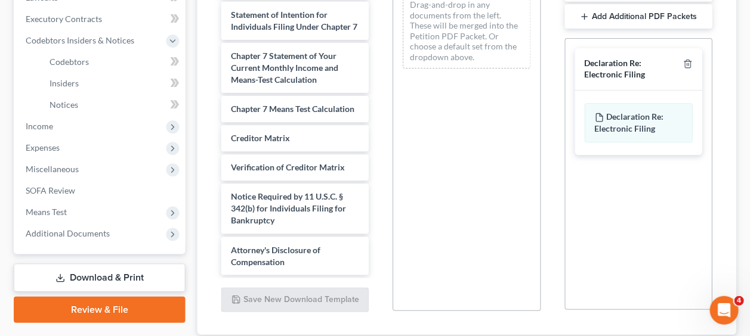
scroll to position [330, 0]
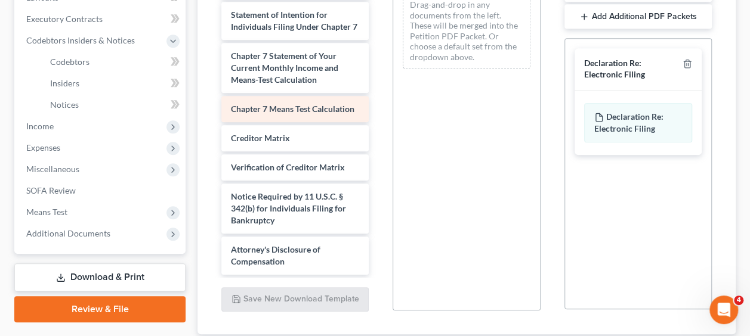
click at [258, 105] on span "Chapter 7 Means Test Calculation" at bounding box center [292, 109] width 123 height 10
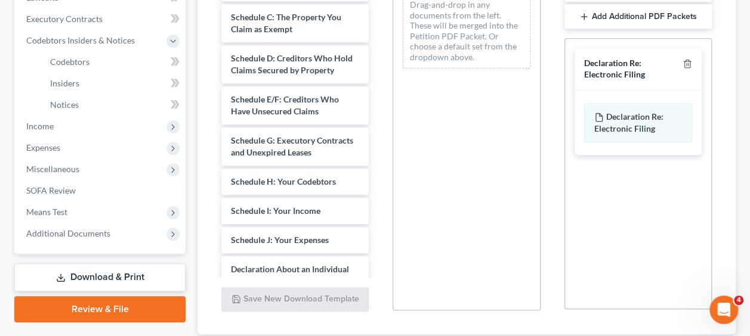
scroll to position [0, 0]
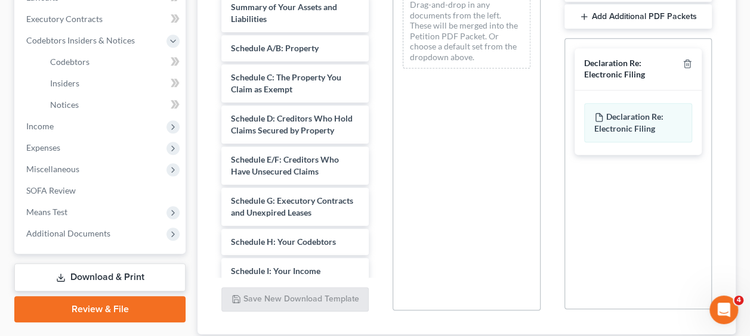
click at [95, 279] on link "Download & Print" at bounding box center [99, 278] width 171 height 28
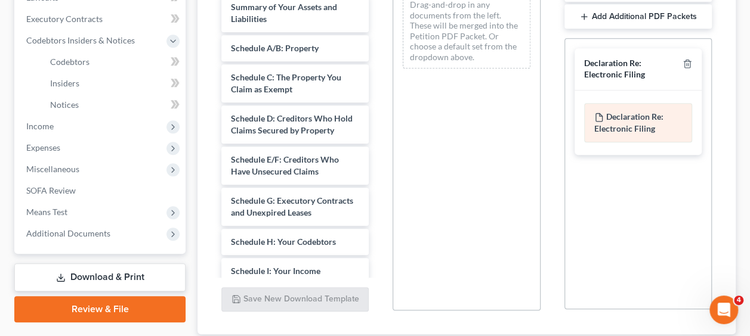
click at [632, 122] on div "Declaration Re: Electronic Filing of Petition, Lists, Schedules and Statements …" at bounding box center [638, 122] width 108 height 39
click at [632, 126] on span "Declaration Re: Electronic Filing" at bounding box center [628, 123] width 69 height 22
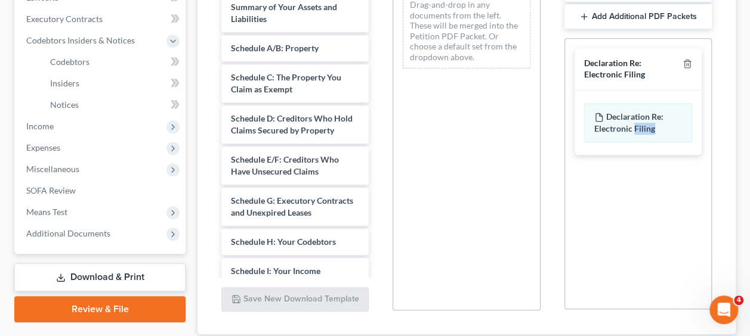
click at [79, 275] on link "Download & Print" at bounding box center [99, 278] width 171 height 28
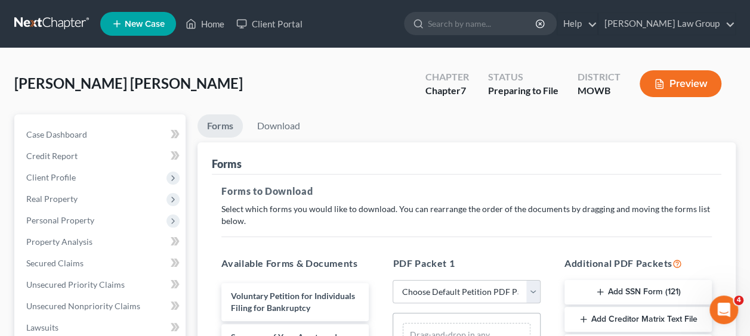
click at [678, 86] on button "Preview" at bounding box center [680, 83] width 82 height 27
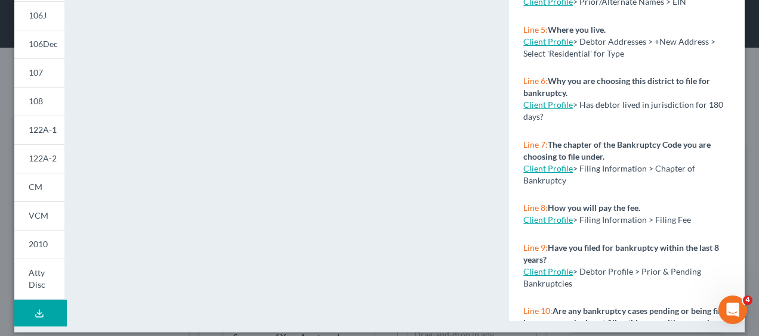
scroll to position [336, 0]
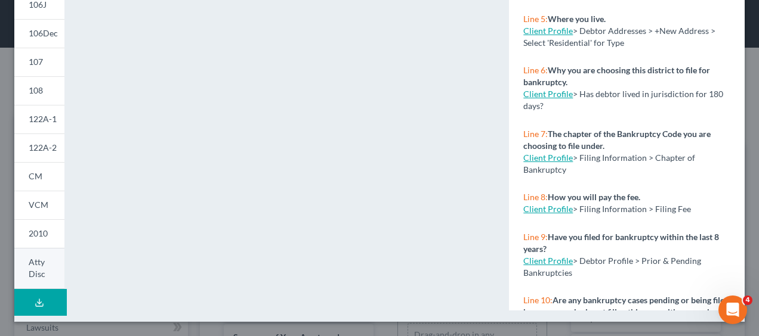
click at [33, 273] on span "Atty Disc" at bounding box center [37, 268] width 17 height 22
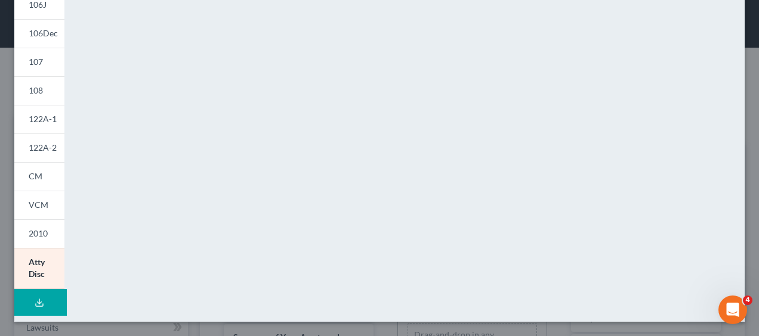
click at [41, 309] on button "Download Draft" at bounding box center [40, 302] width 52 height 27
click at [45, 299] on button "Download Draft" at bounding box center [40, 302] width 52 height 27
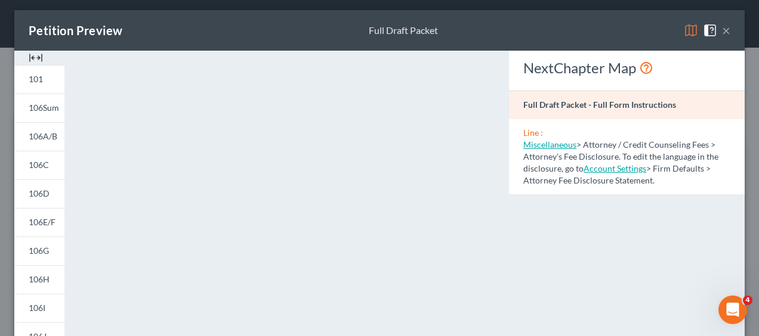
scroll to position [0, 0]
